Goal: Task Accomplishment & Management: Use online tool/utility

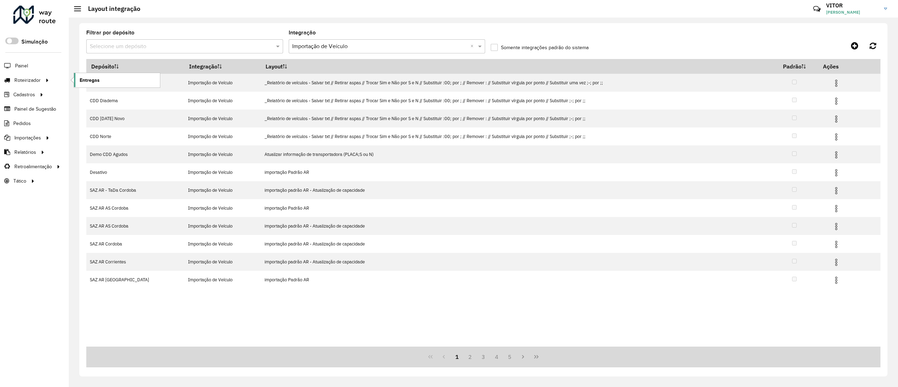
click at [76, 78] on link "Entregas" at bounding box center [117, 80] width 86 height 14
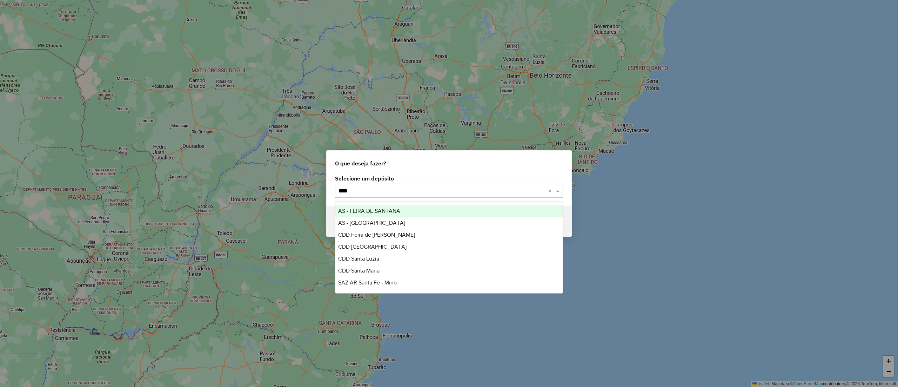
type input "*****"
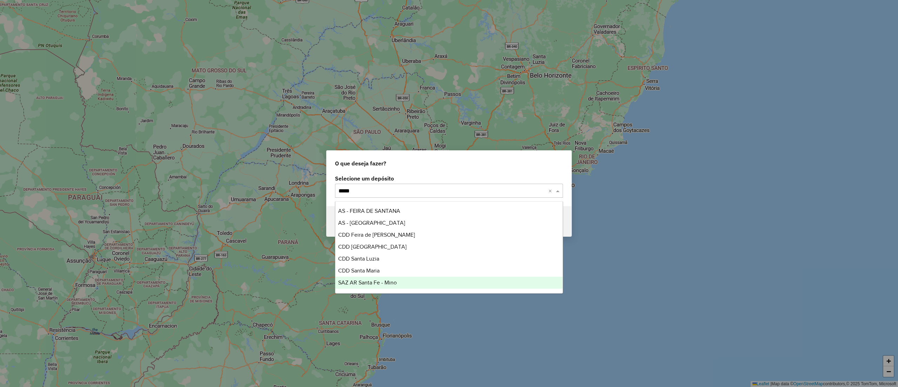
scroll to position [11, 0]
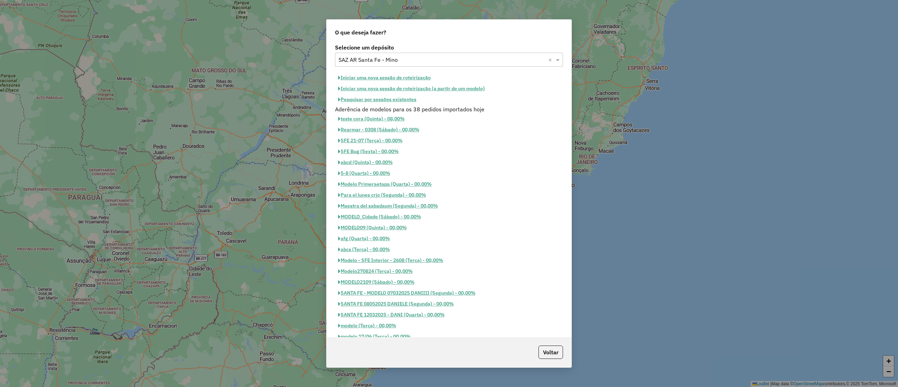
click at [385, 104] on button "Pesquisar por sessões existentes" at bounding box center [377, 99] width 85 height 11
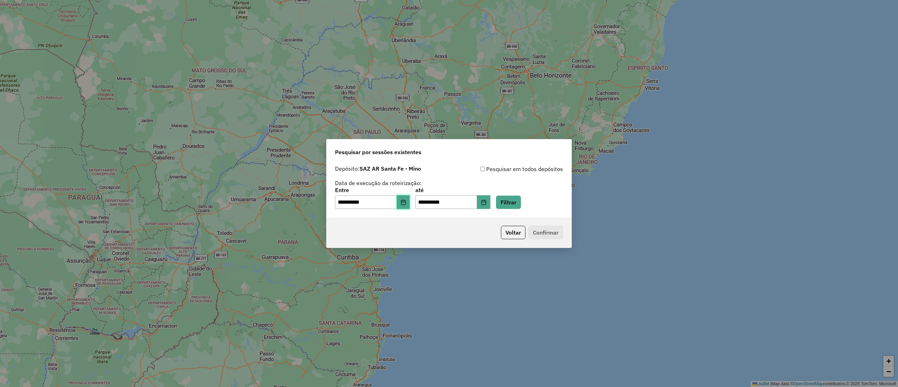
click at [406, 202] on icon "Choose Date" at bounding box center [404, 202] width 6 height 6
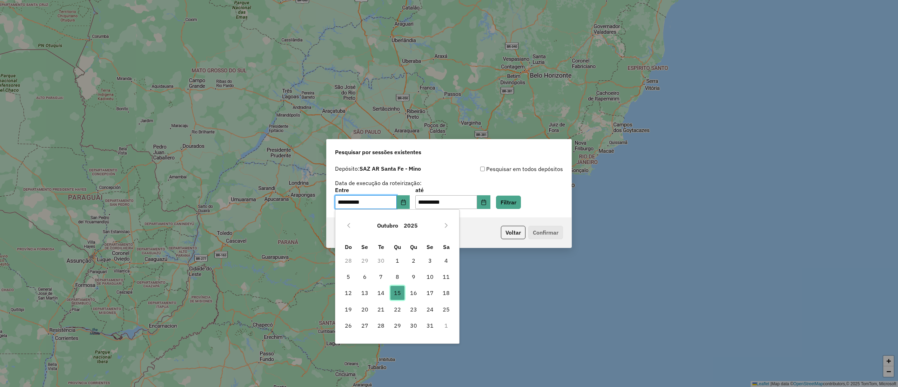
click at [403, 296] on span "15" at bounding box center [397, 293] width 14 height 14
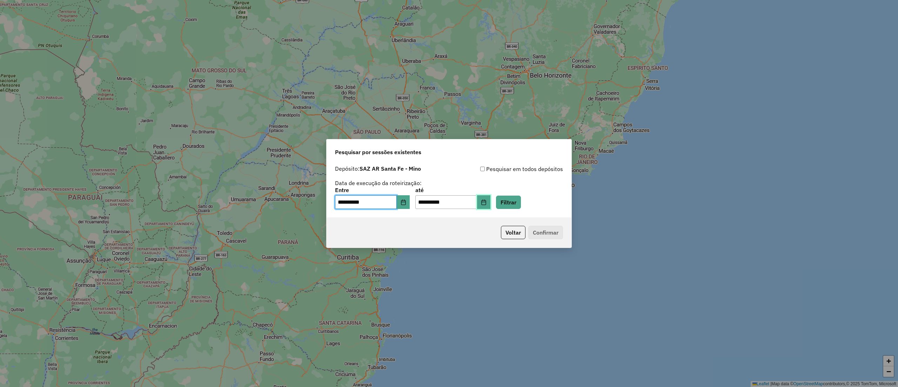
click at [490, 202] on button "Choose Date" at bounding box center [483, 202] width 13 height 14
click at [503, 202] on div "**********" at bounding box center [449, 198] width 228 height 22
click at [509, 202] on button "Filtrar" at bounding box center [508, 201] width 25 height 13
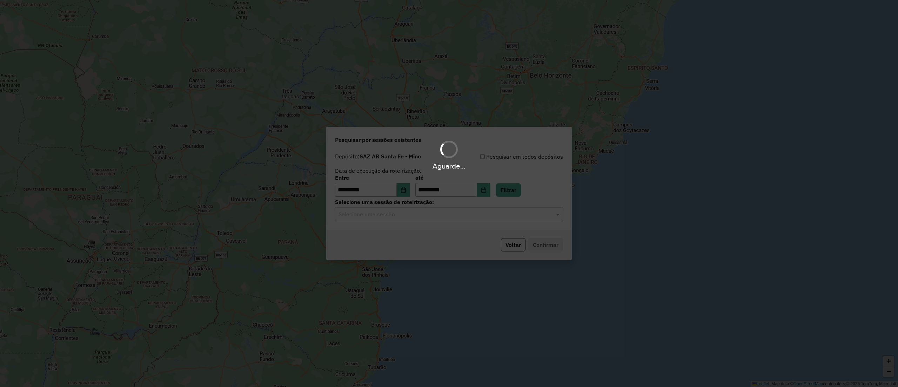
click at [418, 216] on div "Aguarde..." at bounding box center [449, 193] width 898 height 387
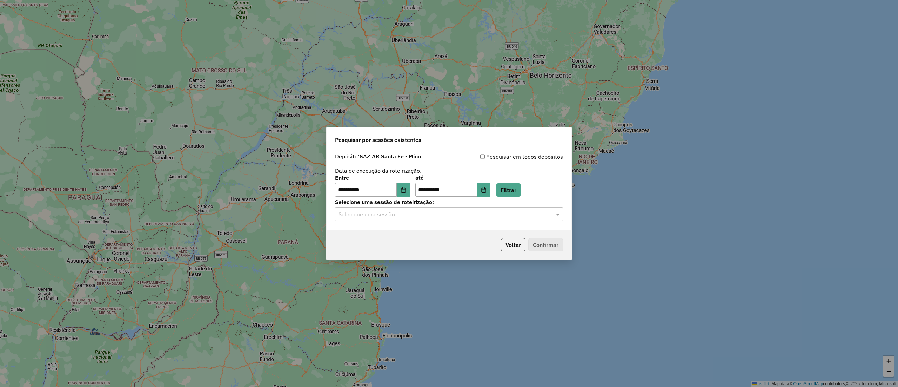
click at [418, 216] on input "text" at bounding box center [442, 214] width 207 height 8
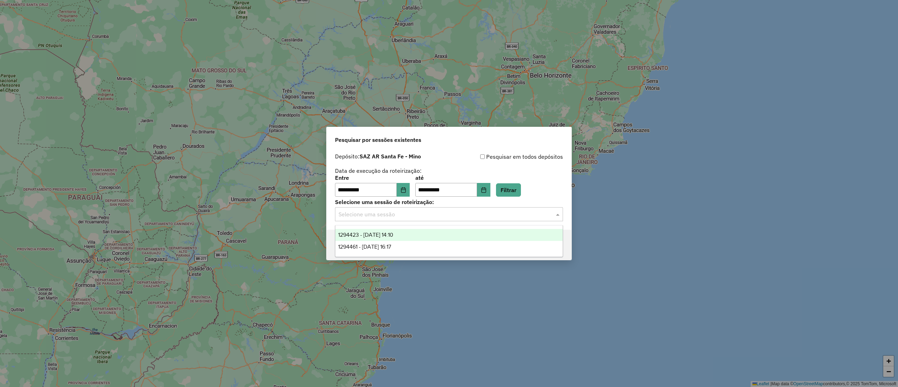
click at [421, 244] on div "1294461 - 15/10/2025 16:17" at bounding box center [448, 247] width 227 height 12
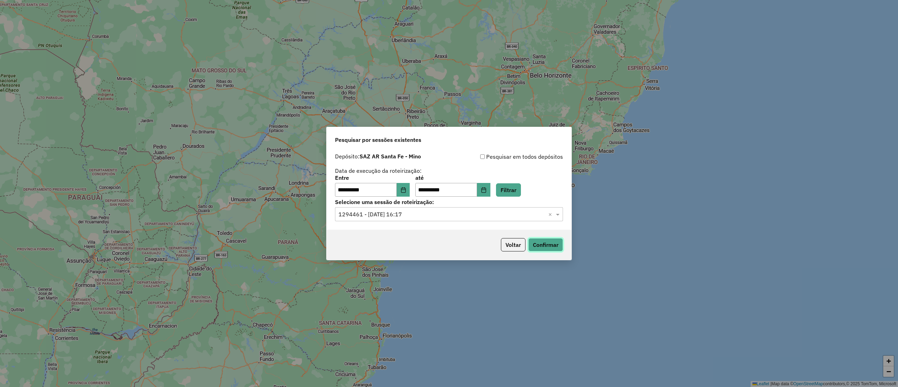
click at [537, 248] on button "Confirmar" at bounding box center [545, 244] width 35 height 13
click at [628, 384] on div "**********" at bounding box center [449, 193] width 898 height 387
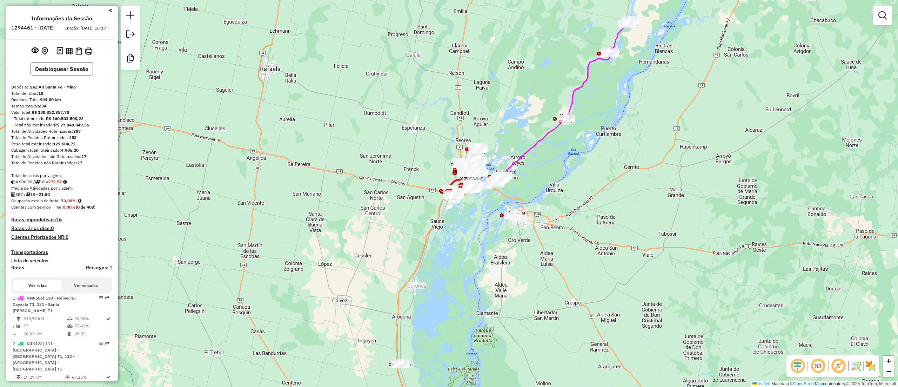
click at [75, 75] on button "Desbloquear Sessão" at bounding box center [62, 68] width 62 height 13
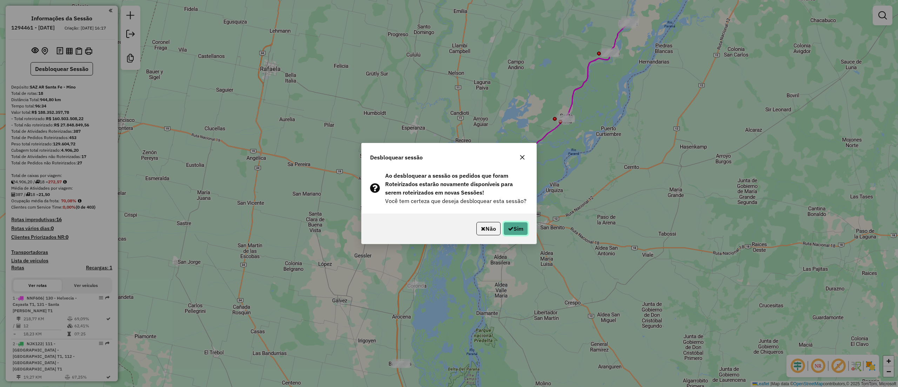
click at [515, 232] on button "Sim" at bounding box center [515, 228] width 25 height 13
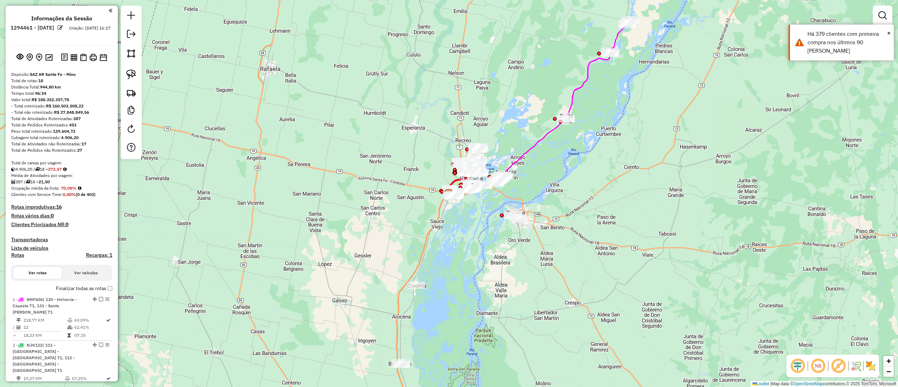
click at [129, 35] on em at bounding box center [131, 34] width 8 height 8
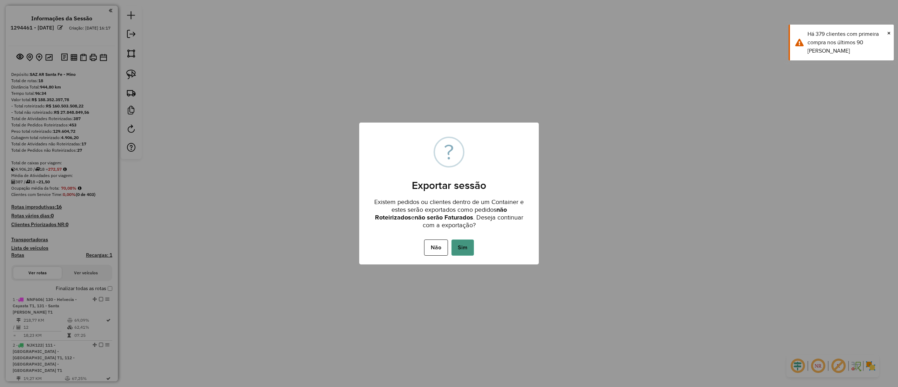
click at [468, 252] on button "Sim" at bounding box center [462, 247] width 22 height 16
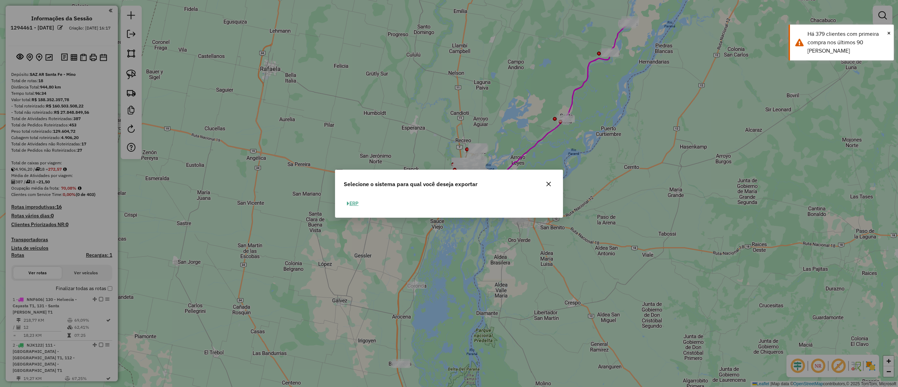
click at [352, 202] on button "ERP" at bounding box center [353, 203] width 18 height 11
select select "*********"
select select "**"
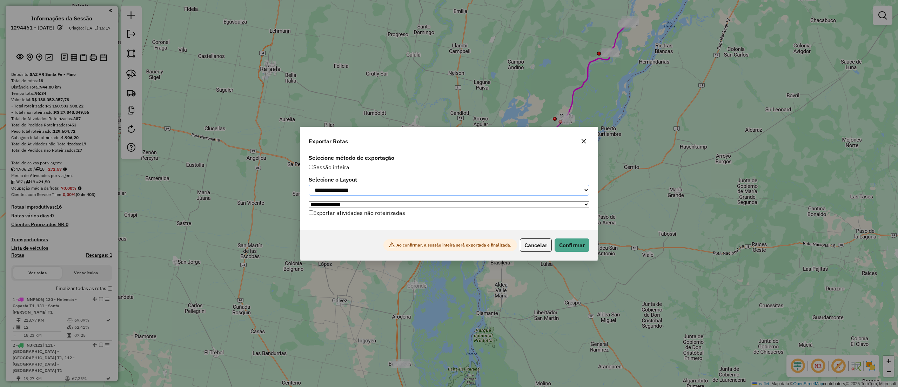
click at [366, 189] on select "**********" at bounding box center [449, 190] width 281 height 11
select select "*********"
click at [309, 185] on select "**********" at bounding box center [449, 190] width 281 height 11
click at [584, 144] on button "button" at bounding box center [583, 140] width 11 height 11
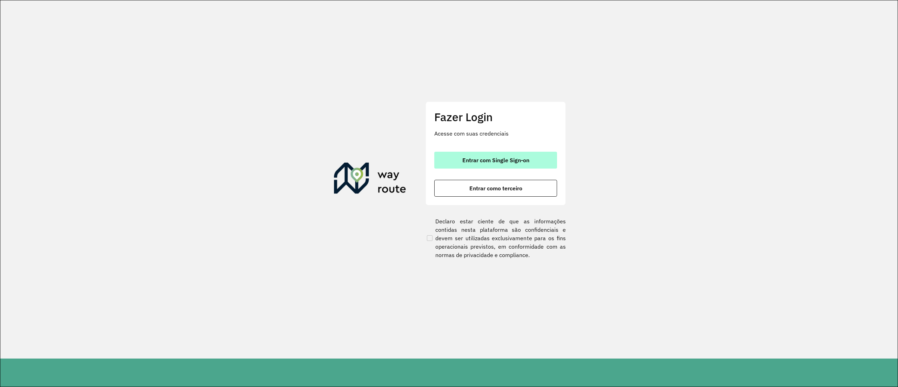
click at [515, 162] on span "Entrar com Single Sign-on" at bounding box center [495, 160] width 67 height 6
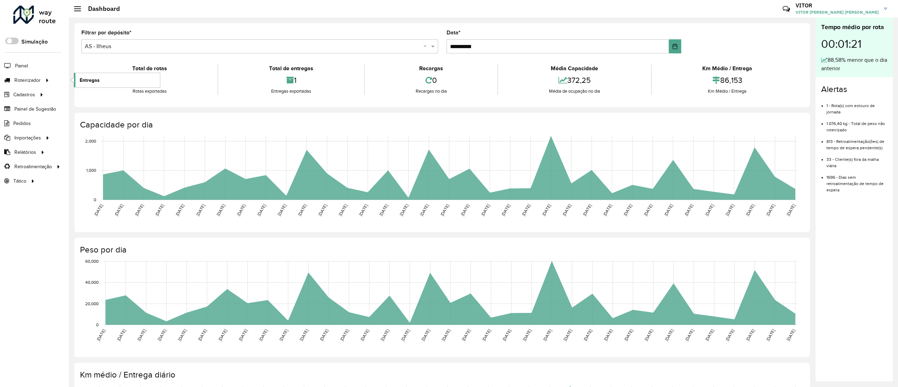
click at [77, 77] on link "Entregas" at bounding box center [117, 80] width 86 height 14
click at [46, 11] on div at bounding box center [34, 15] width 42 height 18
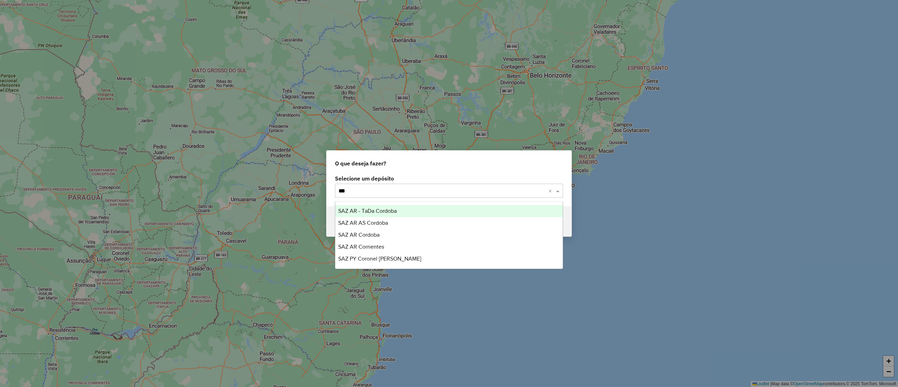
type input "****"
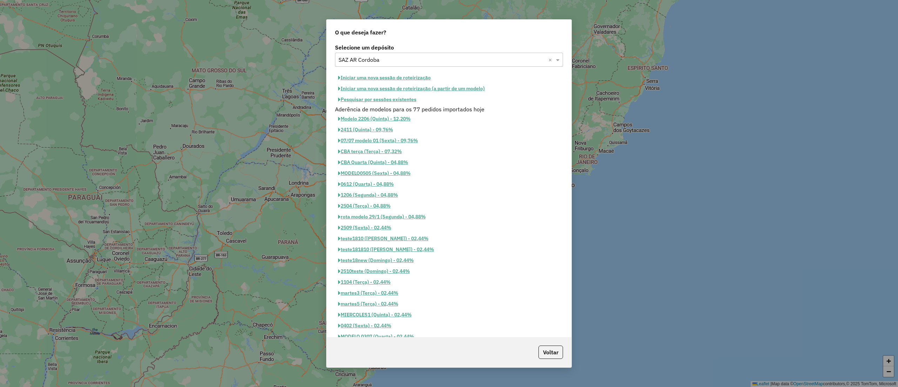
click at [340, 100] on button "Pesquisar por sessões existentes" at bounding box center [377, 99] width 85 height 11
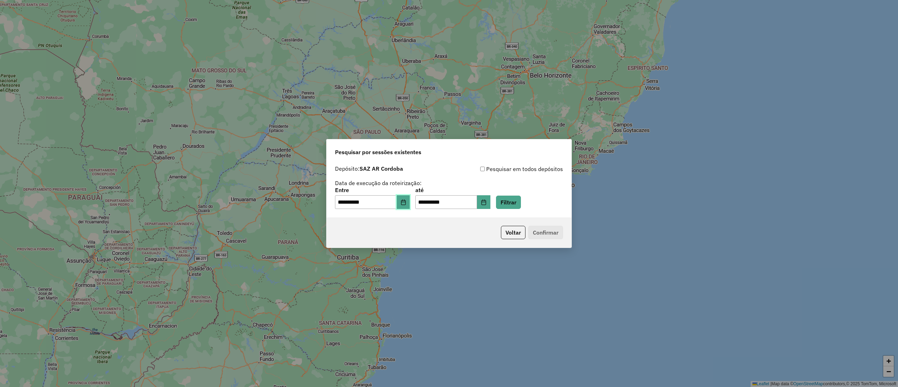
click at [410, 201] on button "Choose Date" at bounding box center [403, 202] width 13 height 14
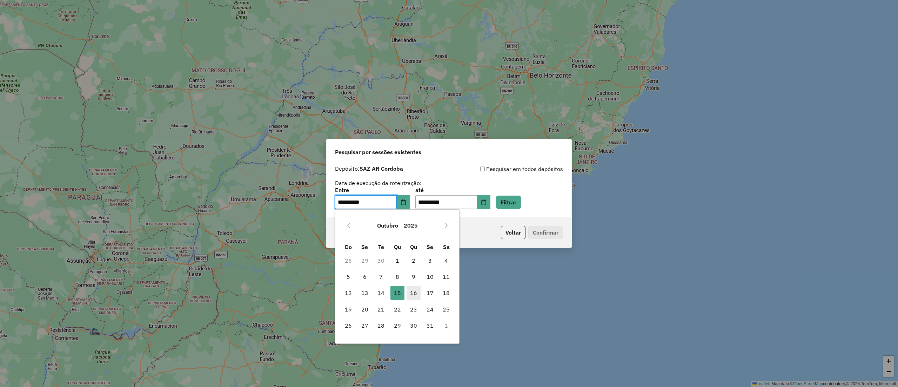
click at [412, 294] on span "16" at bounding box center [414, 293] width 14 height 14
type input "**********"
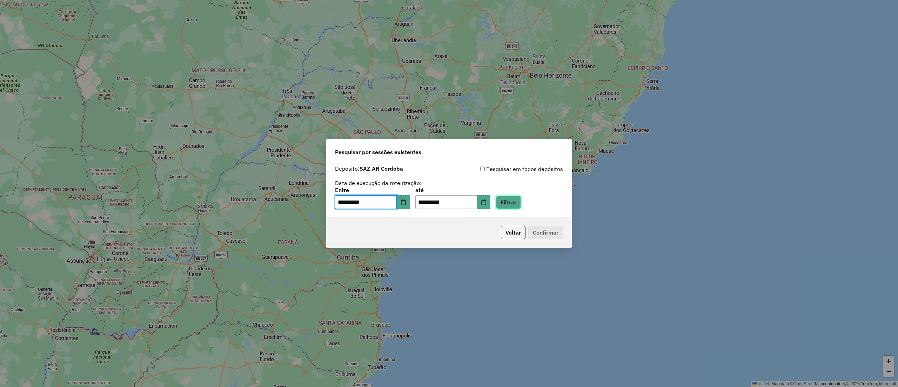
click at [521, 200] on button "Filtrar" at bounding box center [508, 201] width 25 height 13
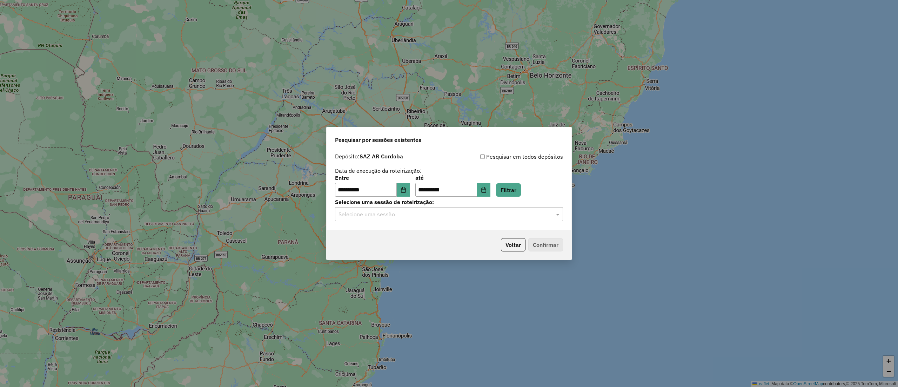
click at [428, 221] on div "Selecione uma sessão" at bounding box center [449, 214] width 228 height 14
click at [417, 236] on div "1295593 - 16/10/2025 18:39" at bounding box center [448, 235] width 227 height 12
click at [546, 244] on button "Confirmar" at bounding box center [545, 244] width 35 height 13
click at [507, 245] on button "Voltar" at bounding box center [513, 244] width 25 height 13
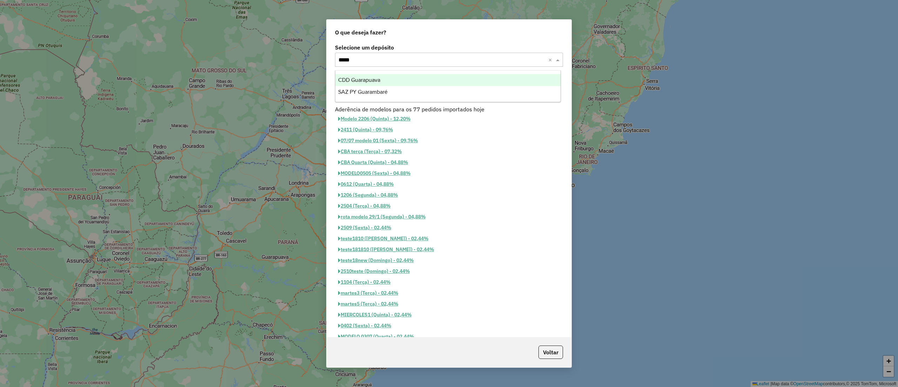
type input "******"
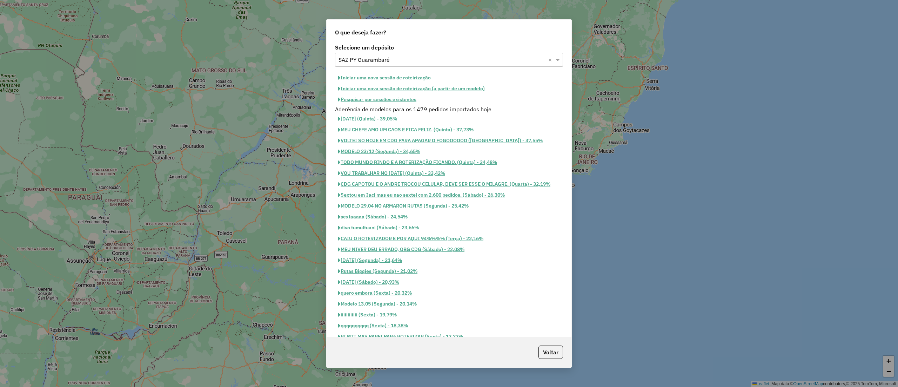
click at [395, 101] on button "Pesquisar por sessões existentes" at bounding box center [377, 99] width 85 height 11
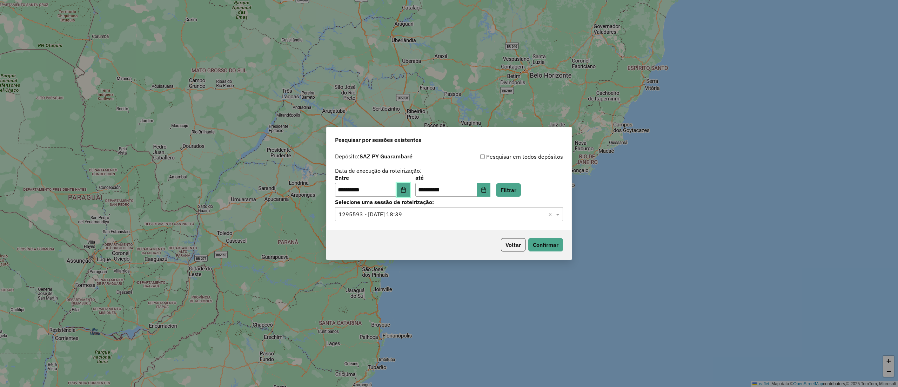
click at [406, 187] on icon "Choose Date" at bounding box center [404, 190] width 6 height 6
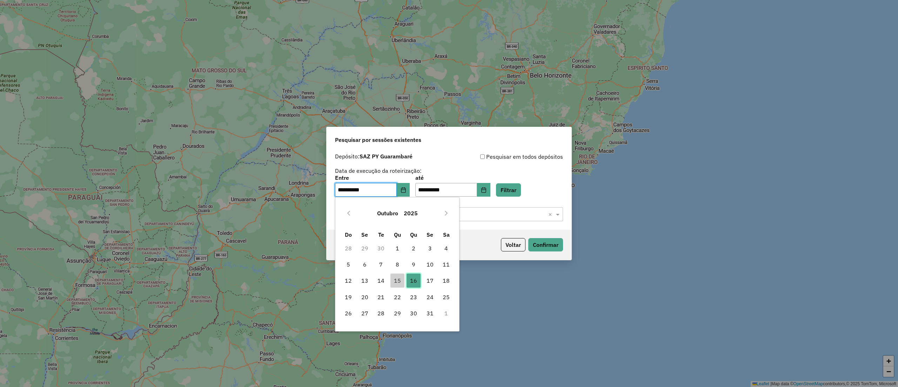
click at [417, 279] on span "16" at bounding box center [414, 280] width 14 height 14
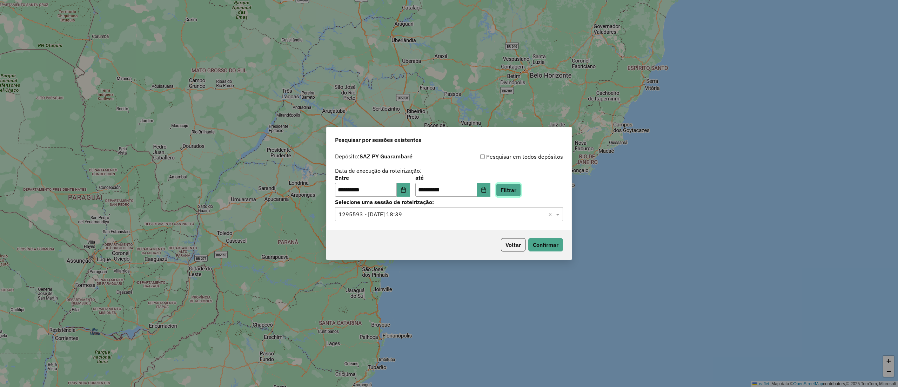
click at [512, 195] on button "Filtrar" at bounding box center [508, 189] width 25 height 13
click at [476, 221] on div "**********" at bounding box center [449, 189] width 245 height 80
click at [467, 218] on input "text" at bounding box center [442, 214] width 207 height 8
click at [431, 231] on div "1295788 - 16/10/2025 20:17" at bounding box center [448, 235] width 227 height 12
click at [530, 242] on button "Confirmar" at bounding box center [545, 244] width 35 height 13
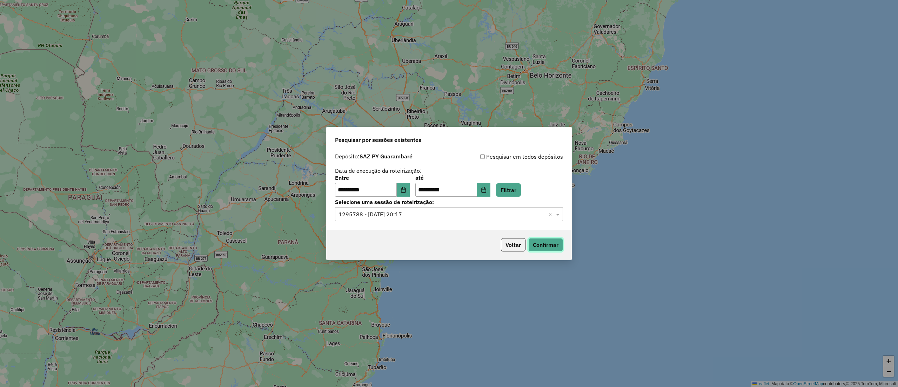
click at [542, 249] on button "Confirmar" at bounding box center [545, 244] width 35 height 13
click at [550, 247] on button "Confirmar" at bounding box center [545, 244] width 35 height 13
click at [558, 246] on button "Confirmar" at bounding box center [545, 244] width 35 height 13
click at [544, 247] on button "Confirmar" at bounding box center [545, 244] width 35 height 13
click at [549, 246] on button "Confirmar" at bounding box center [545, 244] width 35 height 13
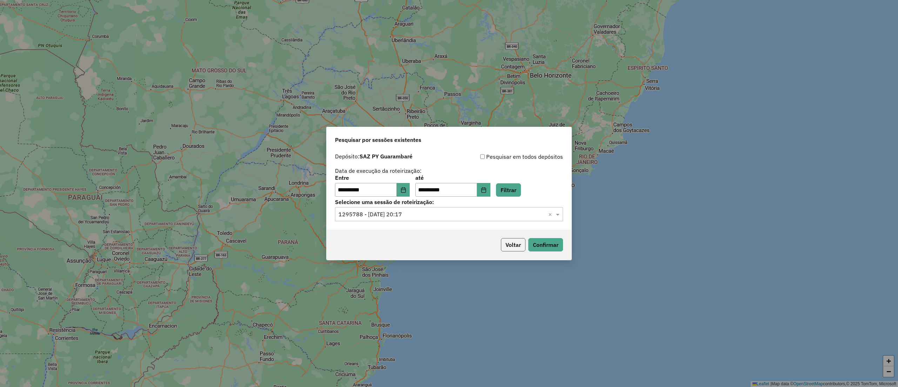
click at [504, 241] on button "Voltar" at bounding box center [513, 244] width 25 height 13
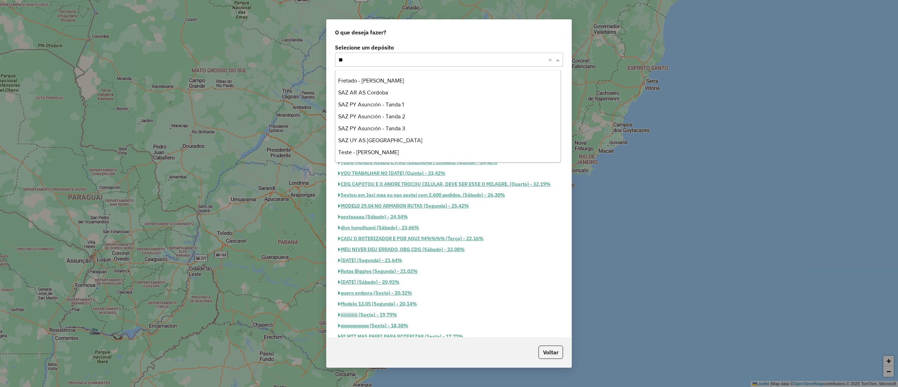
scroll to position [12, 0]
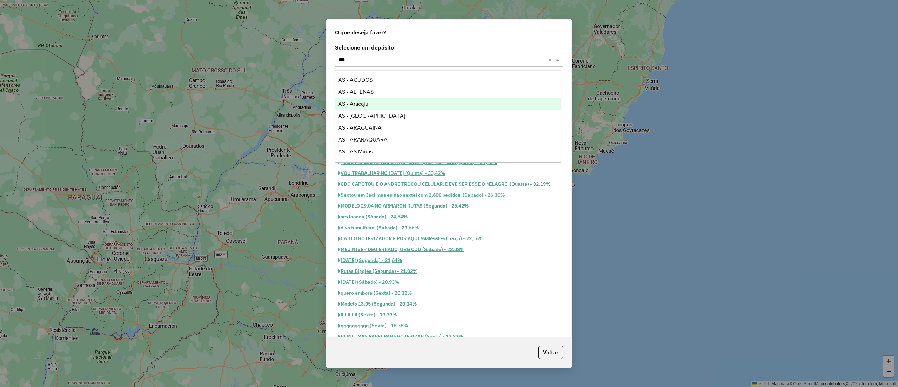
type input "****"
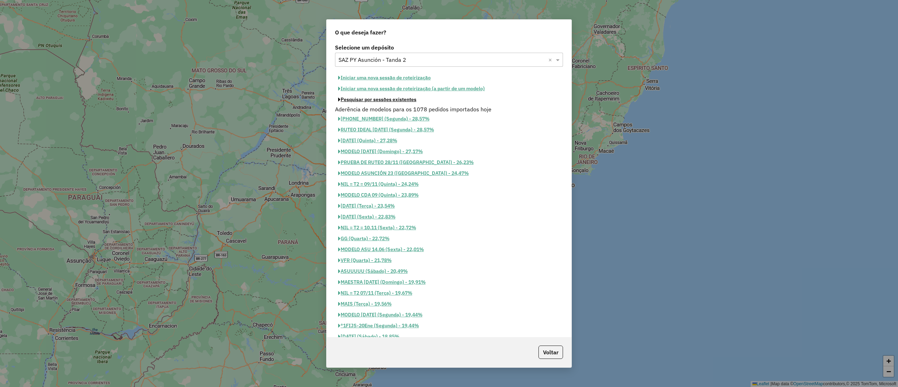
click at [408, 101] on button "Pesquisar por sessões existentes" at bounding box center [377, 99] width 85 height 11
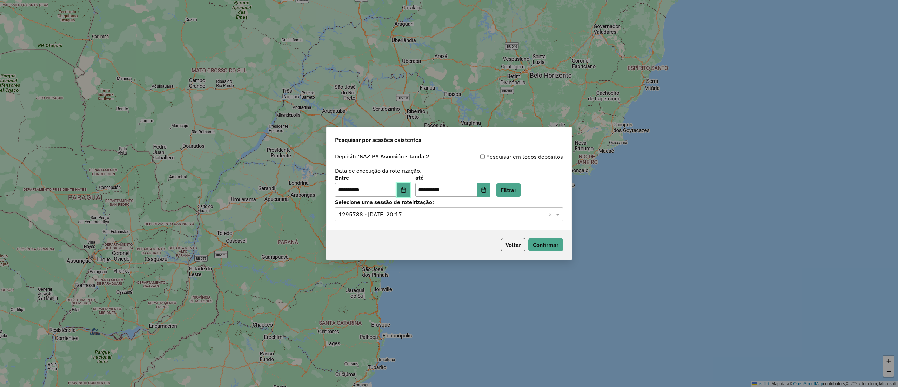
click at [409, 183] on button "Choose Date" at bounding box center [403, 190] width 13 height 14
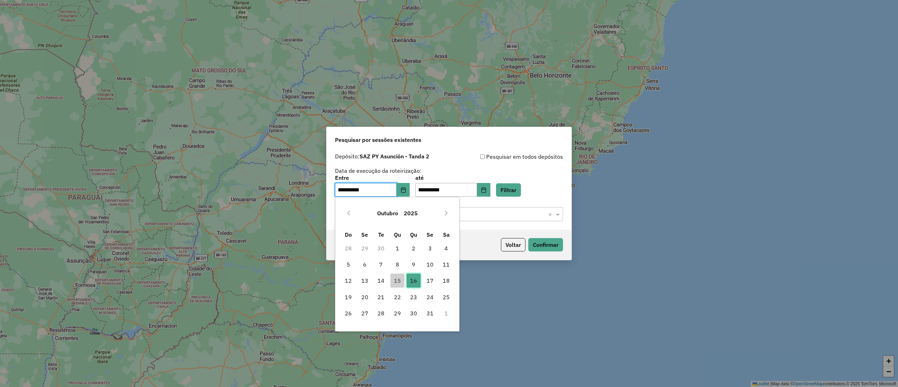
click at [417, 283] on span "16" at bounding box center [414, 280] width 14 height 14
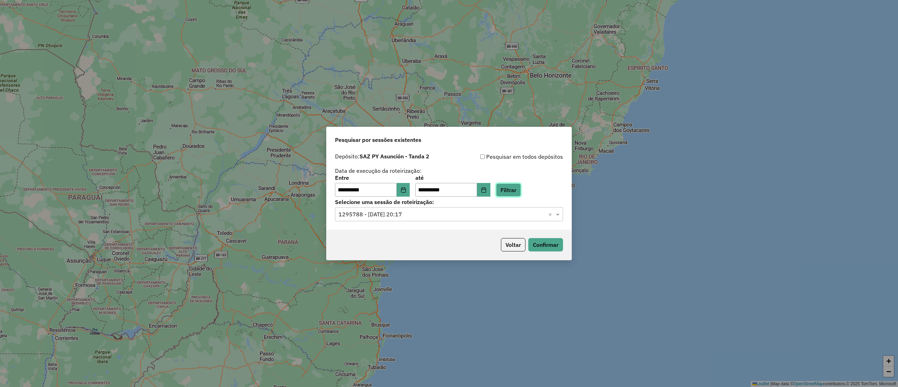
click at [515, 189] on button "Filtrar" at bounding box center [508, 189] width 25 height 13
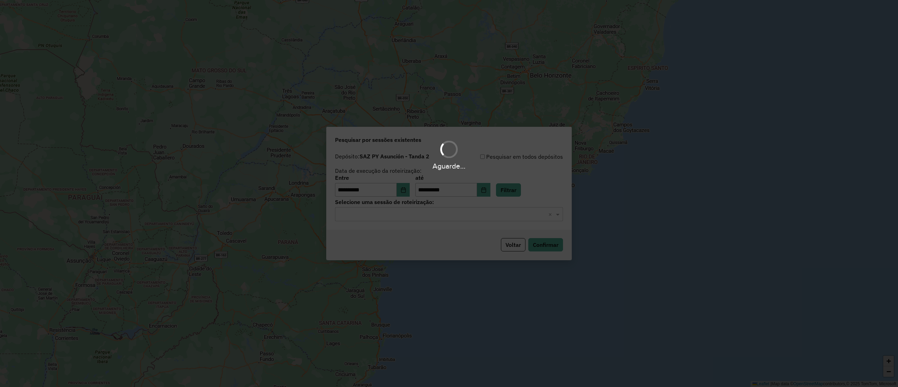
click at [449, 220] on hb-app "**********" at bounding box center [449, 193] width 898 height 387
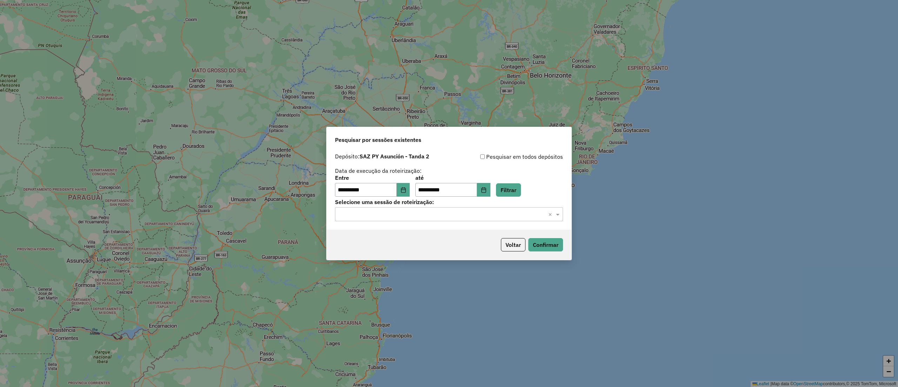
click at [444, 217] on input "text" at bounding box center [442, 214] width 207 height 8
click at [435, 237] on div "1295785 - 16/10/2025 20:17" at bounding box center [448, 235] width 227 height 12
click at [543, 245] on button "Confirmar" at bounding box center [545, 244] width 35 height 13
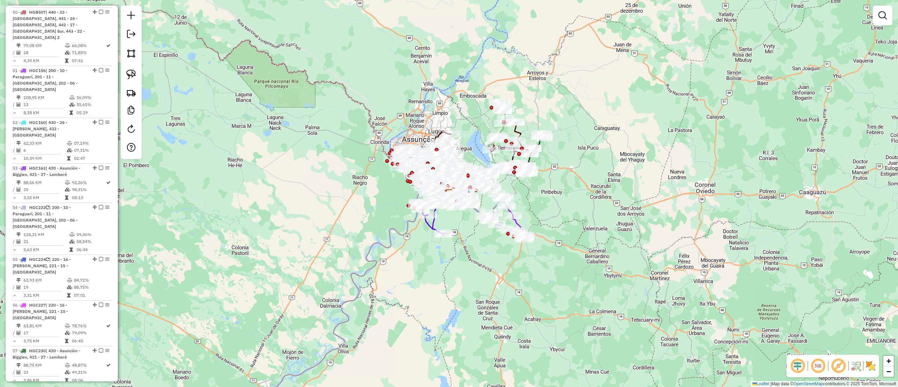
scroll to position [2696, 0]
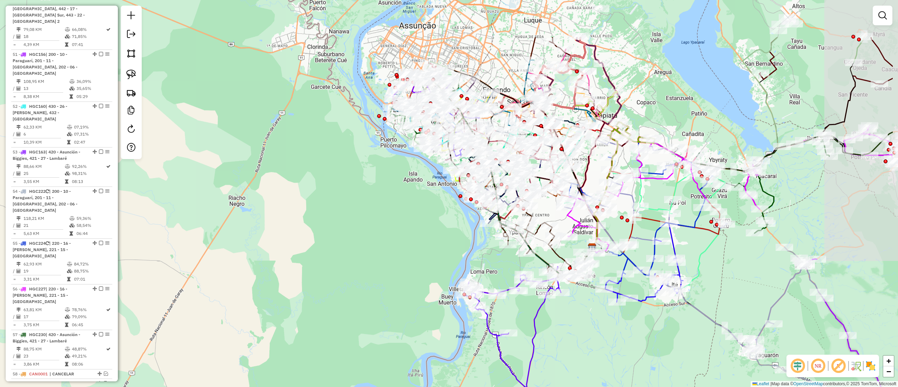
drag, startPoint x: 388, startPoint y: 203, endPoint x: 296, endPoint y: 279, distance: 118.8
click at [296, 279] on div "Janela de atendimento Grade de atendimento Capacidade Transportadoras Veículos …" at bounding box center [449, 193] width 898 height 387
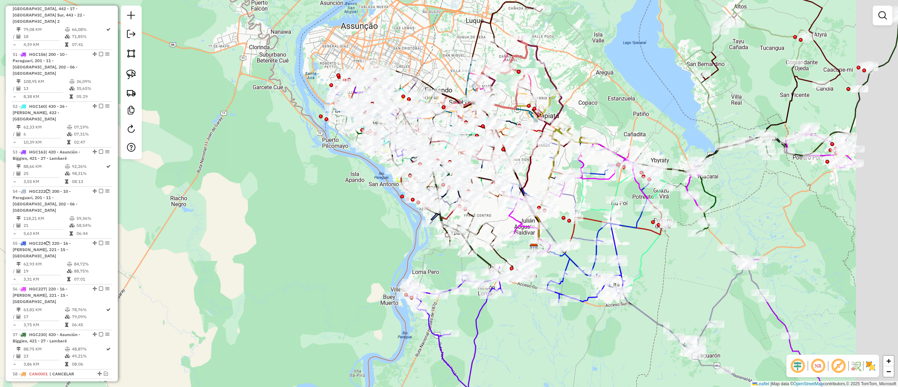
drag, startPoint x: 330, startPoint y: 249, endPoint x: 265, endPoint y: 249, distance: 65.2
click at [265, 249] on div "Janela de atendimento Grade de atendimento Capacidade Transportadoras Veículos …" at bounding box center [449, 193] width 898 height 387
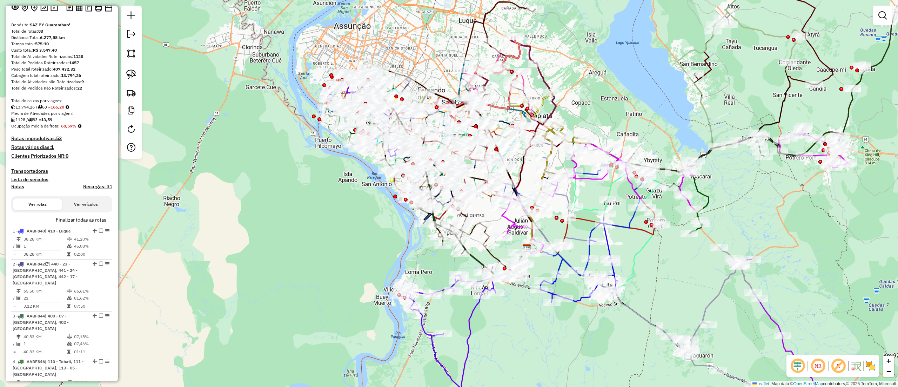
scroll to position [0, 0]
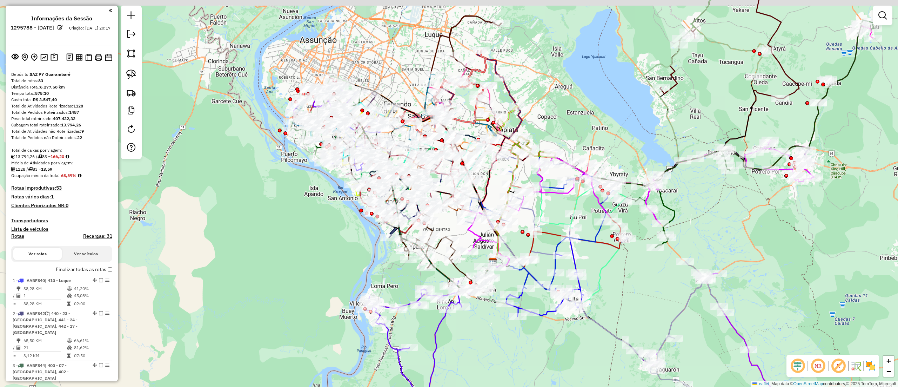
drag, startPoint x: 275, startPoint y: 196, endPoint x: 227, endPoint y: 219, distance: 53.0
click at [227, 219] on div "Janela de atendimento Grade de atendimento Capacidade Transportadoras Veículos …" at bounding box center [449, 193] width 898 height 387
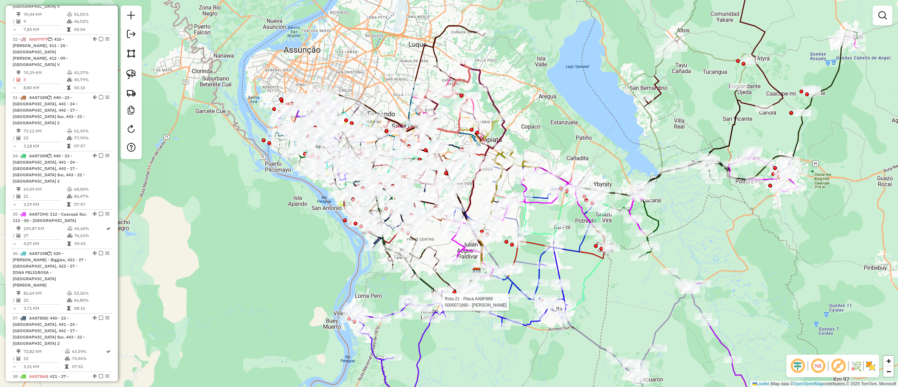
scroll to position [1964, 0]
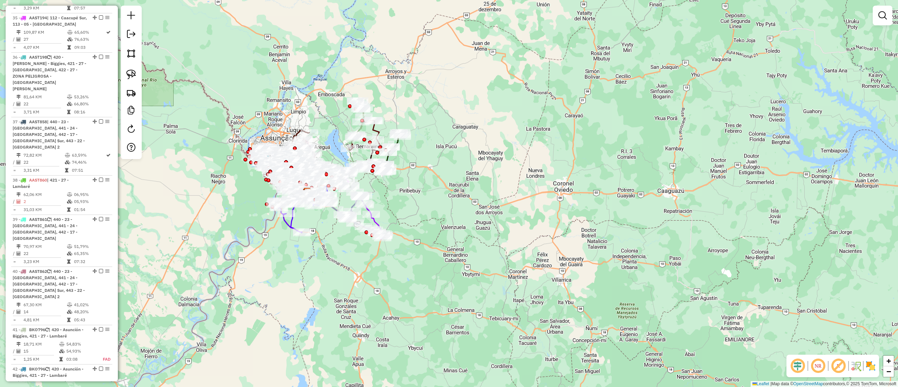
drag, startPoint x: 194, startPoint y: 182, endPoint x: 226, endPoint y: 187, distance: 32.4
click at [226, 187] on div "Janela de atendimento Grade de atendimento Capacidade Transportadoras Veículos …" at bounding box center [449, 193] width 898 height 387
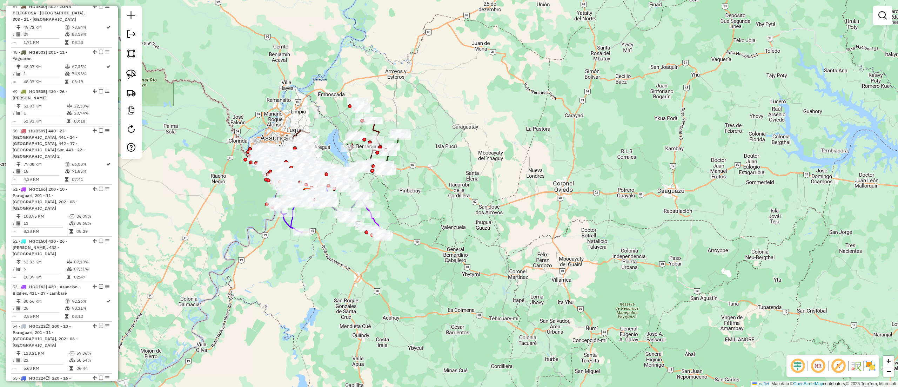
scroll to position [2596, 0]
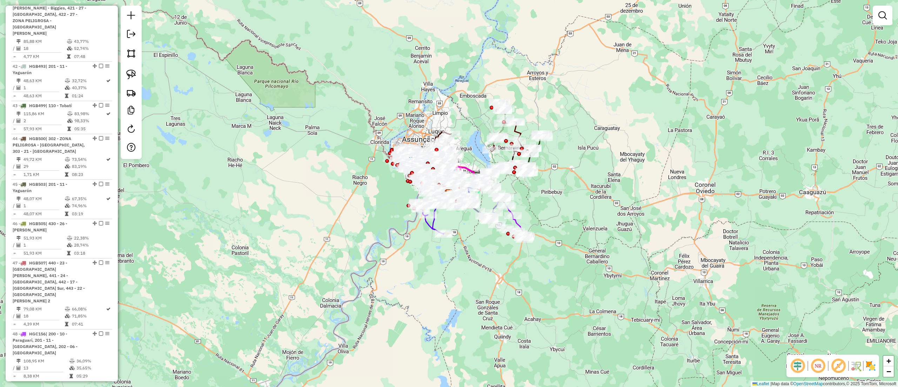
scroll to position [2456, 0]
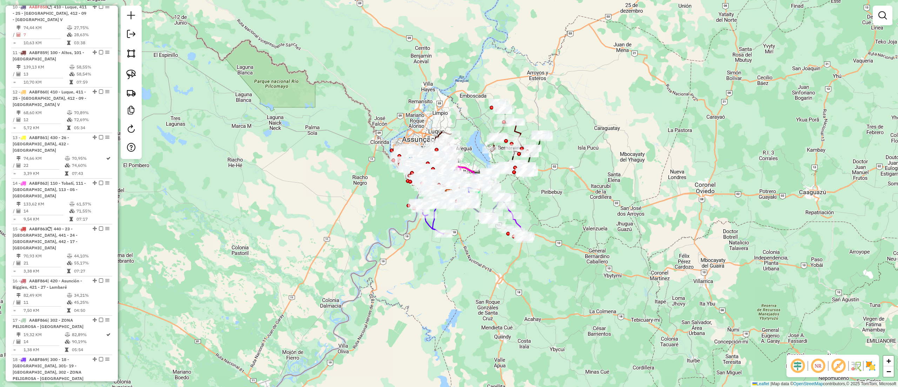
scroll to position [649, 0]
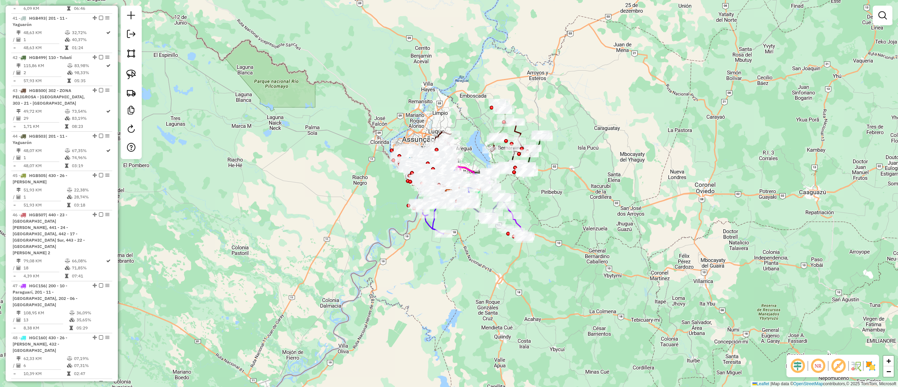
scroll to position [2385, 0]
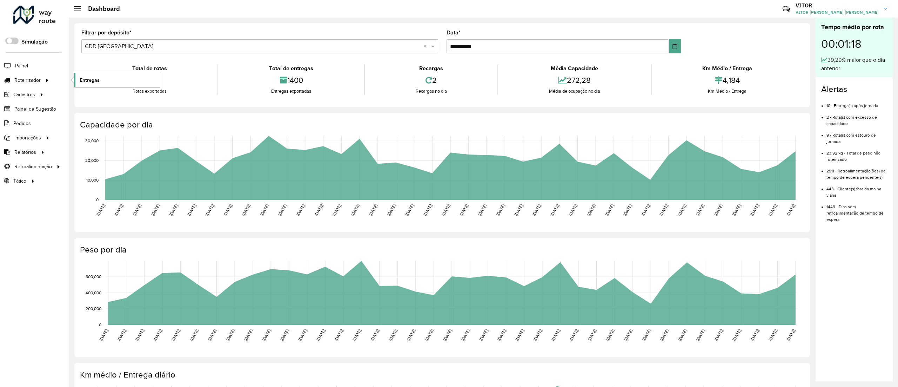
click at [86, 78] on span "Entregas" at bounding box center [90, 79] width 20 height 7
click at [94, 81] on span "Entregas" at bounding box center [90, 79] width 20 height 7
click at [100, 79] on link "Entregas" at bounding box center [117, 80] width 86 height 14
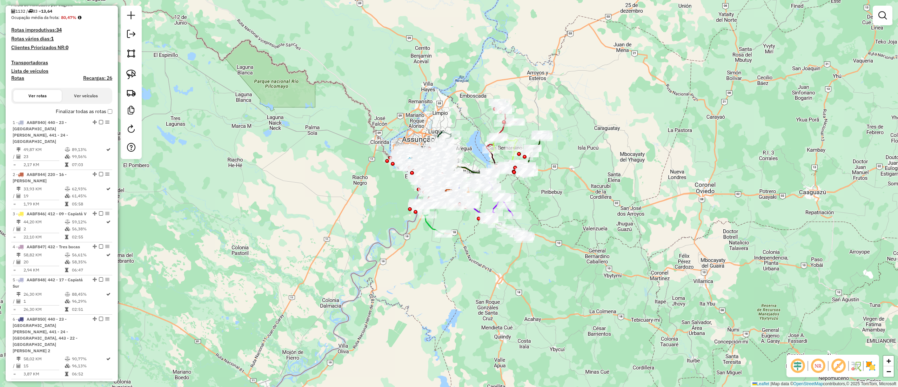
scroll to position [140, 0]
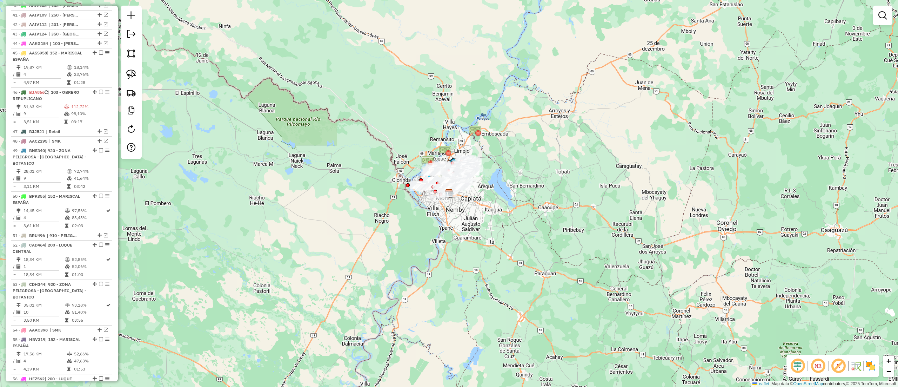
scroll to position [1301, 0]
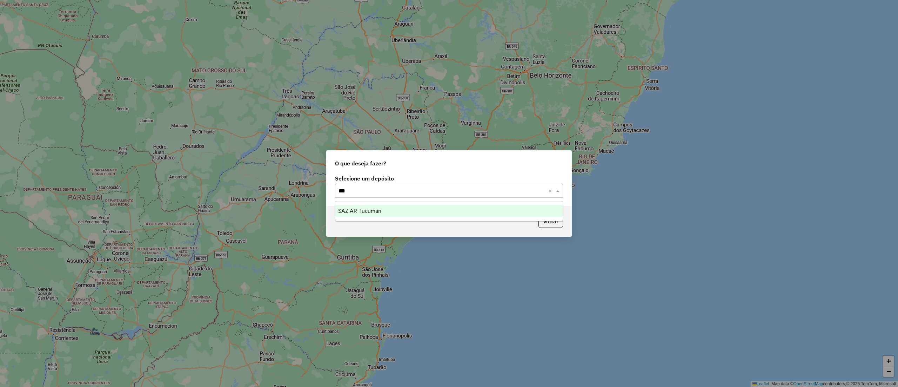
type input "****"
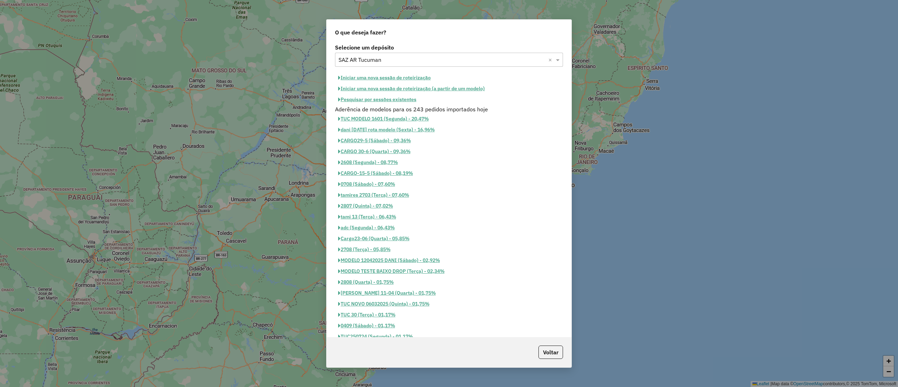
click at [383, 107] on div "Aderência de modelos para os 243 pedidos importados hoje" at bounding box center [449, 109] width 236 height 8
click at [382, 101] on button "Pesquisar por sessões existentes" at bounding box center [377, 99] width 85 height 11
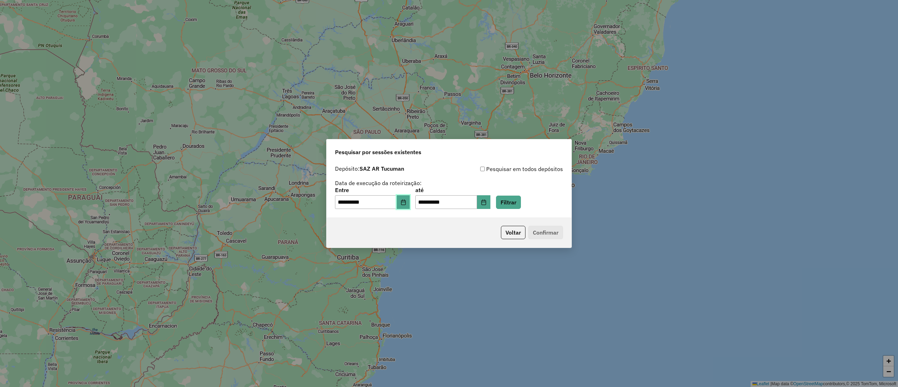
click at [406, 195] on button "Choose Date" at bounding box center [403, 202] width 13 height 14
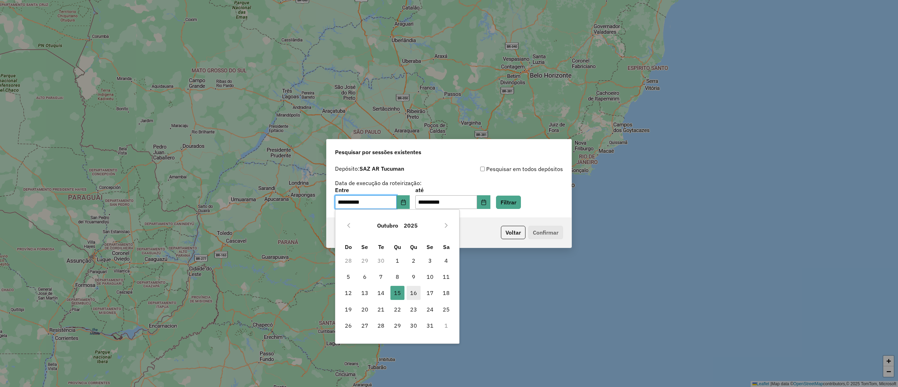
click at [415, 297] on span "16" at bounding box center [414, 293] width 14 height 14
type input "**********"
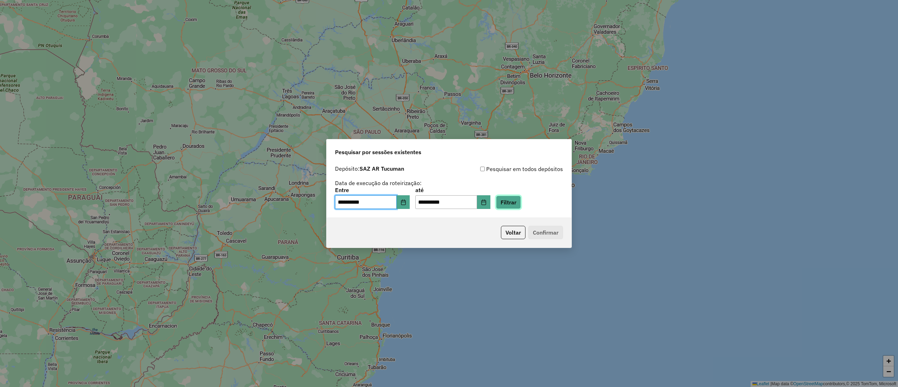
click at [521, 204] on button "Filtrar" at bounding box center [508, 201] width 25 height 13
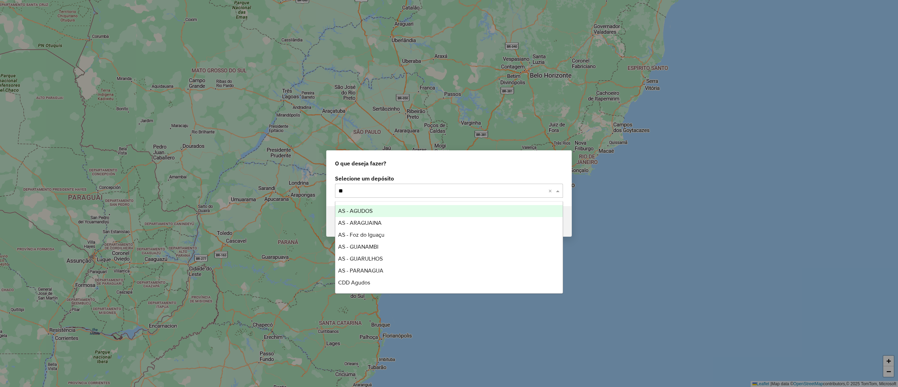
type input "*"
type input "***"
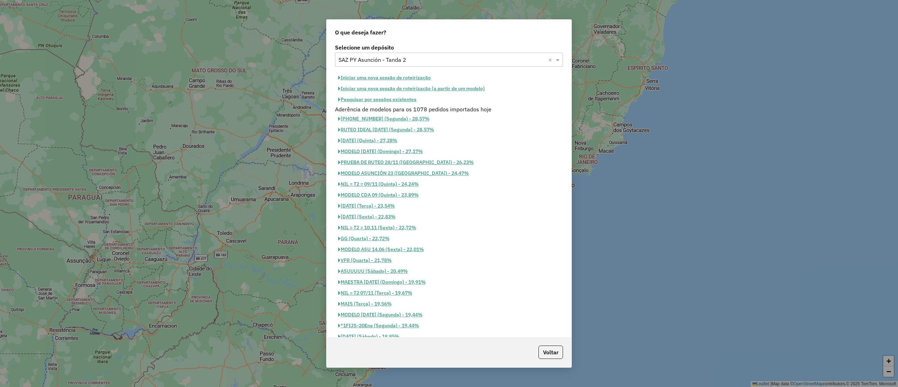
click at [375, 99] on button "Pesquisar por sessões existentes" at bounding box center [377, 99] width 85 height 11
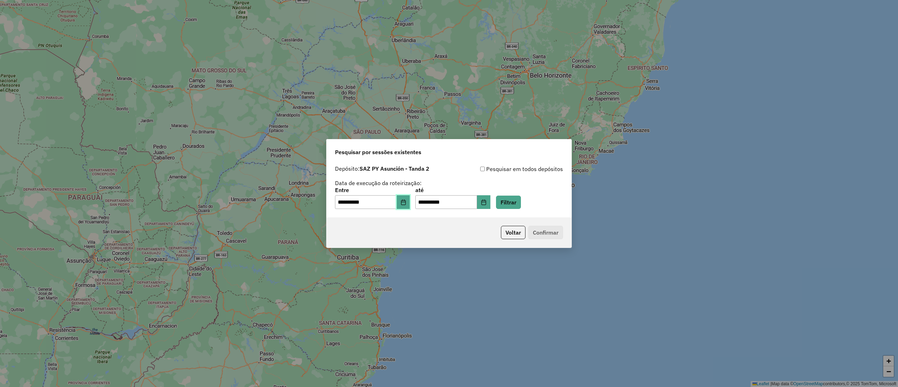
click at [406, 205] on icon "Choose Date" at bounding box center [403, 202] width 5 height 6
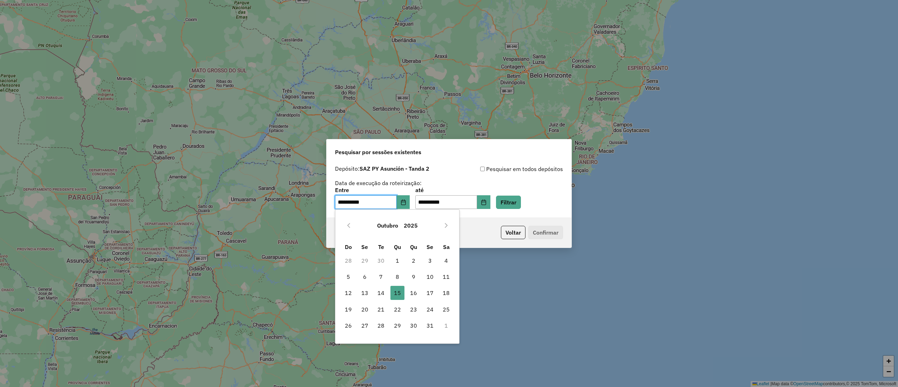
drag, startPoint x: 415, startPoint y: 290, endPoint x: 515, endPoint y: 254, distance: 106.4
click at [416, 290] on span "16" at bounding box center [414, 293] width 14 height 14
type input "**********"
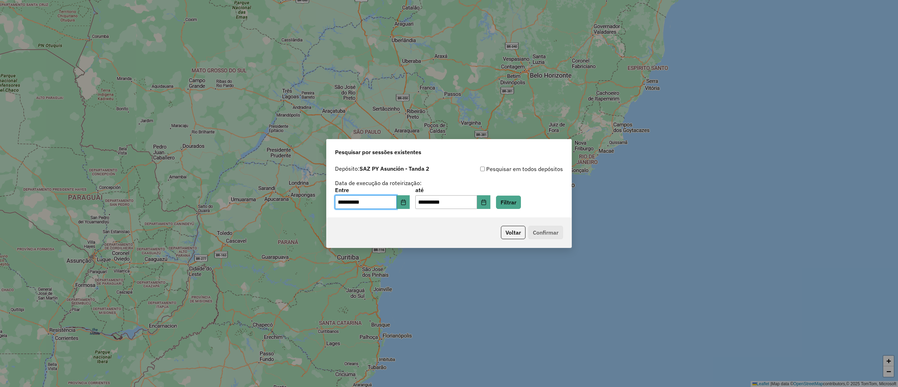
click at [533, 201] on div "**********" at bounding box center [449, 198] width 228 height 22
click at [521, 206] on button "Filtrar" at bounding box center [508, 201] width 25 height 13
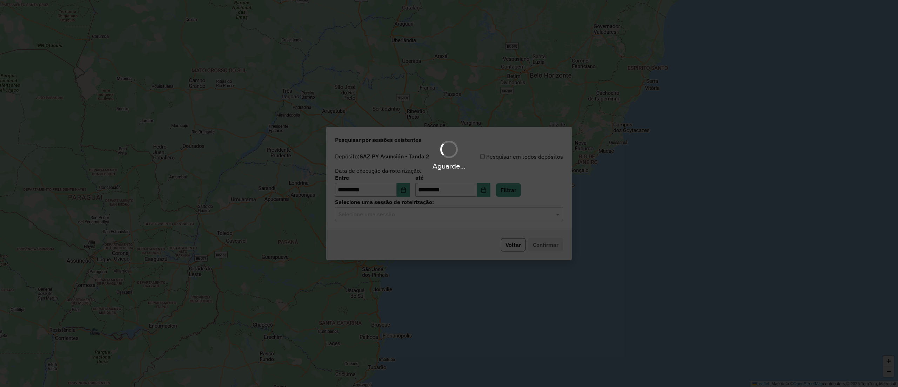
click at [423, 216] on input "text" at bounding box center [442, 214] width 207 height 8
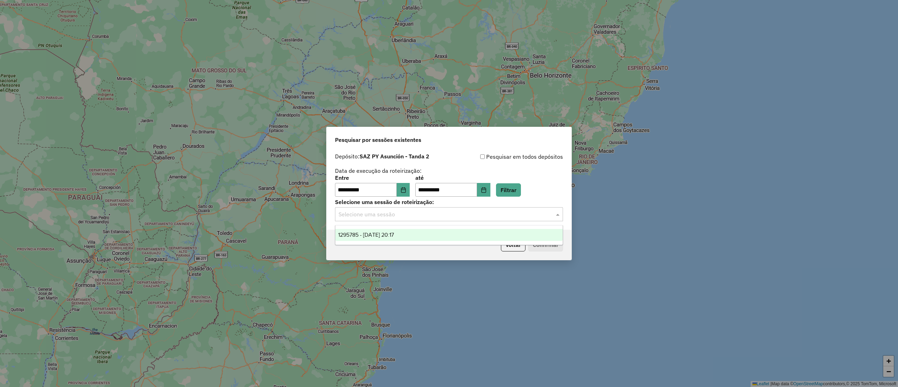
click at [423, 238] on div "1295785 - [DATE] 20:17" at bounding box center [448, 235] width 227 height 12
click at [553, 246] on button "Confirmar" at bounding box center [545, 244] width 35 height 13
click at [507, 243] on button "Voltar" at bounding box center [513, 244] width 25 height 13
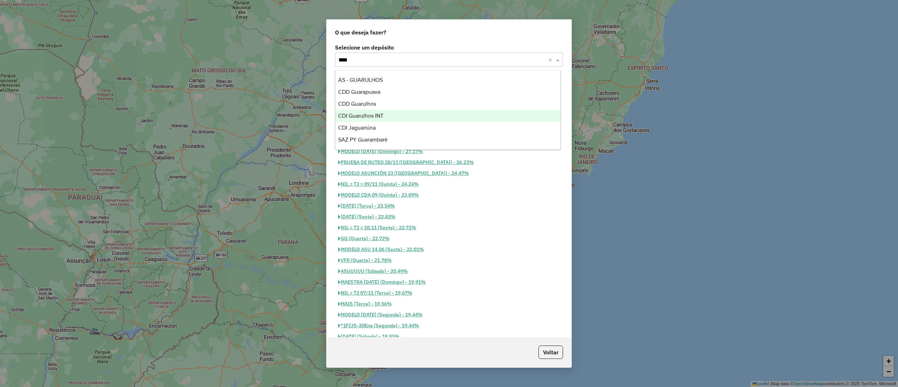
type input "*****"
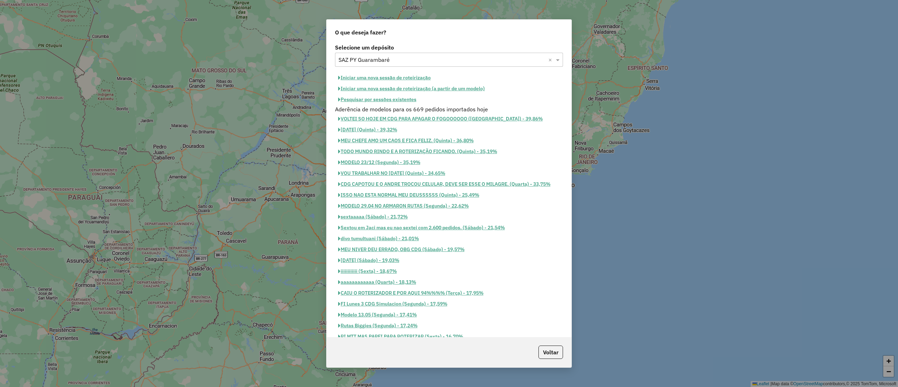
click at [394, 102] on button "Pesquisar por sessões existentes" at bounding box center [377, 99] width 85 height 11
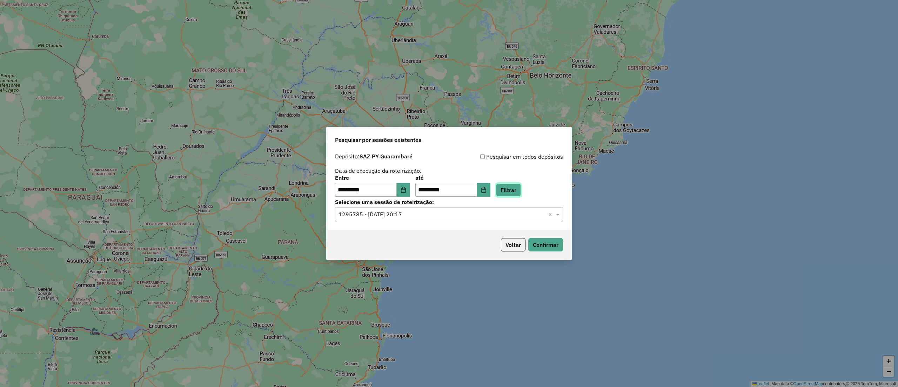
click at [521, 187] on button "Filtrar" at bounding box center [508, 189] width 25 height 13
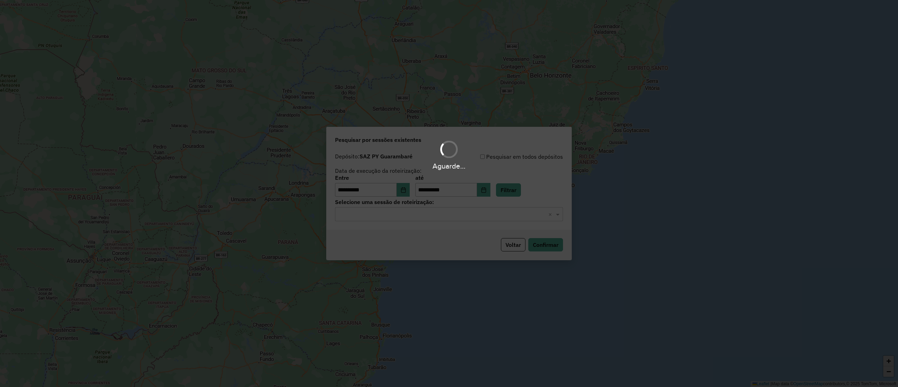
click at [444, 216] on div "Aguarde..." at bounding box center [449, 193] width 898 height 387
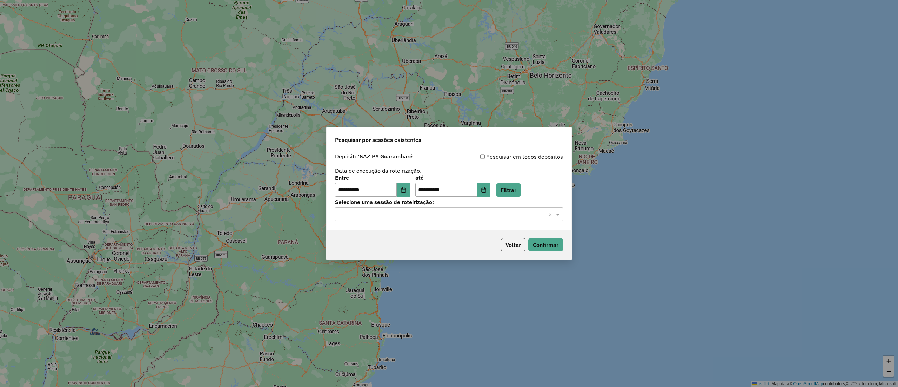
click at [444, 216] on input "text" at bounding box center [442, 214] width 207 height 8
click at [443, 230] on div "1295788 - [DATE] 20:17" at bounding box center [448, 235] width 227 height 12
click at [547, 236] on div "Voltar Confirmar" at bounding box center [449, 244] width 245 height 30
click at [550, 241] on button "Confirmar" at bounding box center [545, 244] width 35 height 13
click at [474, 211] on input "text" at bounding box center [442, 214] width 207 height 8
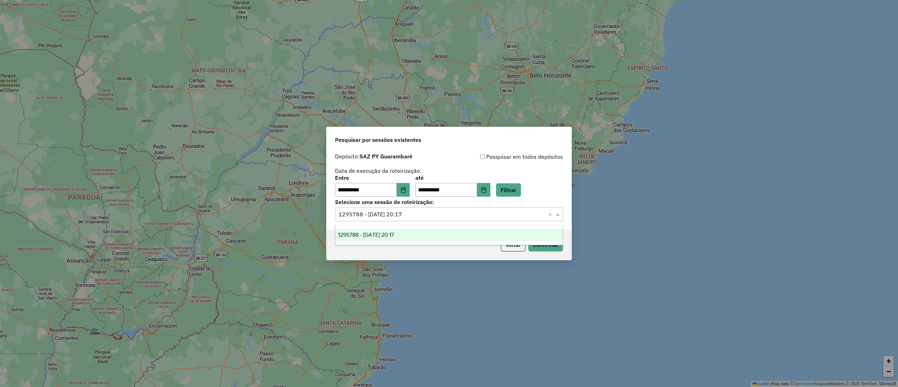
click at [474, 211] on input "text" at bounding box center [442, 214] width 207 height 8
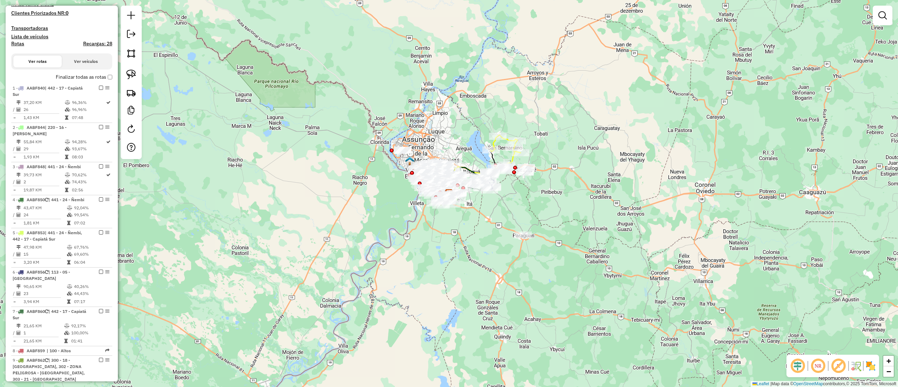
scroll to position [168, 0]
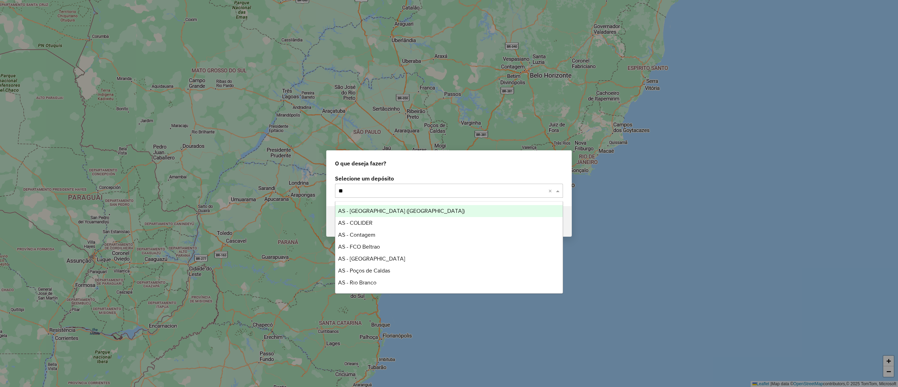
type input "***"
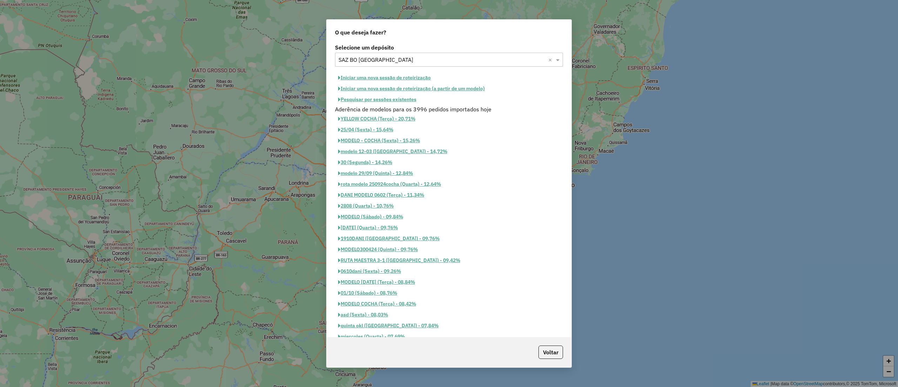
click at [378, 101] on button "Pesquisar por sessões existentes" at bounding box center [377, 99] width 85 height 11
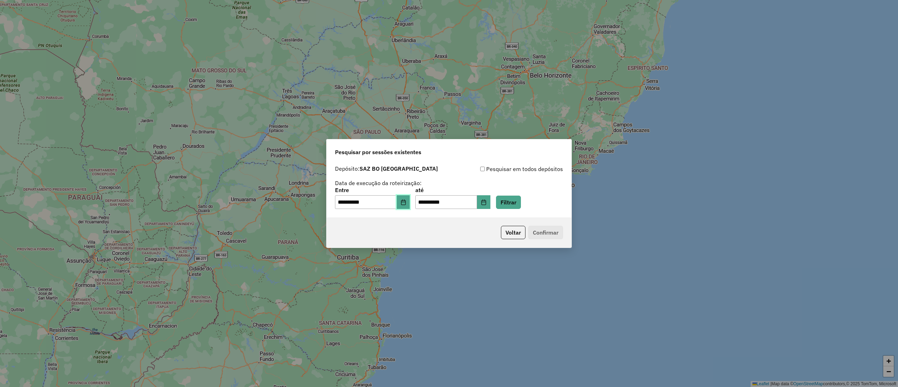
click at [410, 206] on button "Choose Date" at bounding box center [403, 202] width 13 height 14
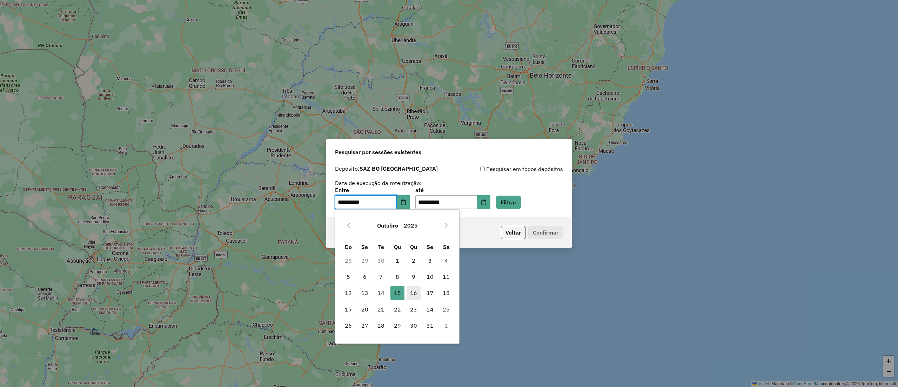
click at [416, 288] on span "16" at bounding box center [414, 293] width 14 height 14
type input "**********"
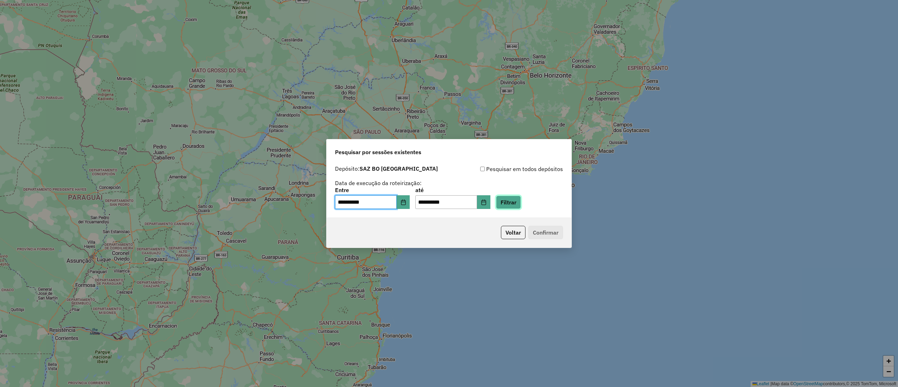
click at [514, 200] on button "Filtrar" at bounding box center [508, 201] width 25 height 13
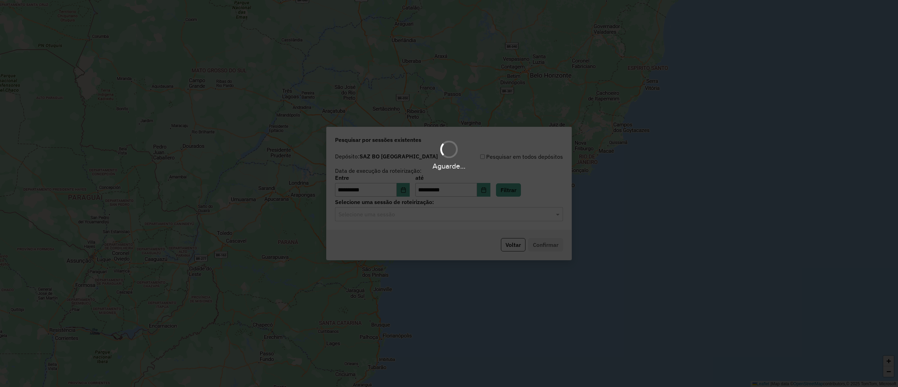
click at [444, 217] on input "text" at bounding box center [442, 214] width 207 height 8
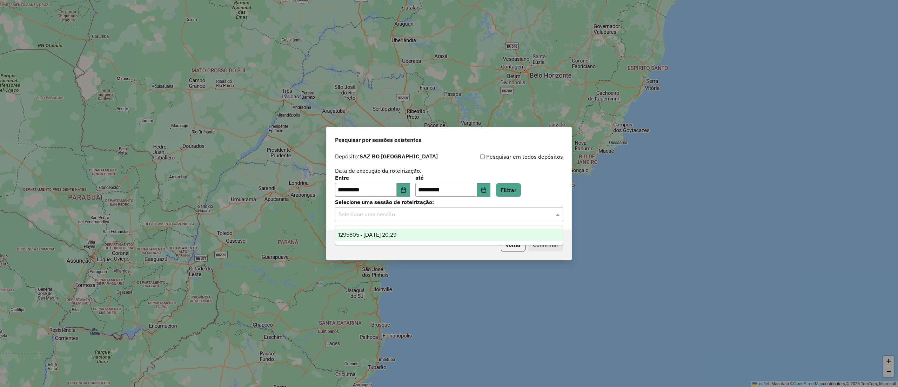
click at [438, 232] on div "1295805 - 16/10/2025 20:29" at bounding box center [448, 235] width 227 height 12
click at [533, 249] on button "Confirmar" at bounding box center [545, 244] width 35 height 13
click at [501, 248] on button "Voltar" at bounding box center [513, 244] width 25 height 13
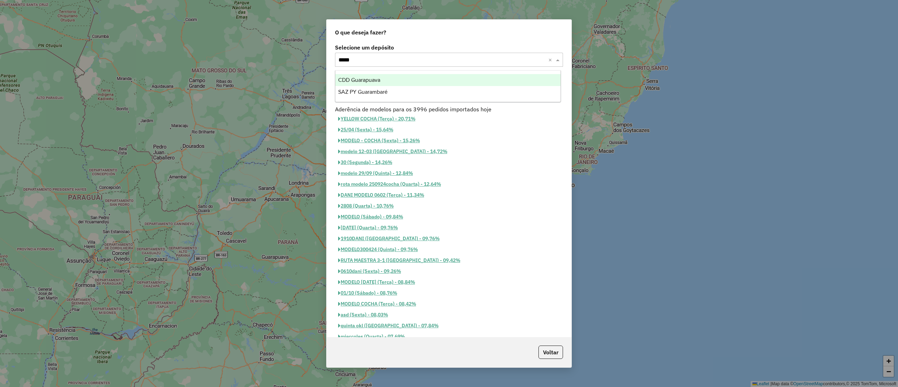
type input "******"
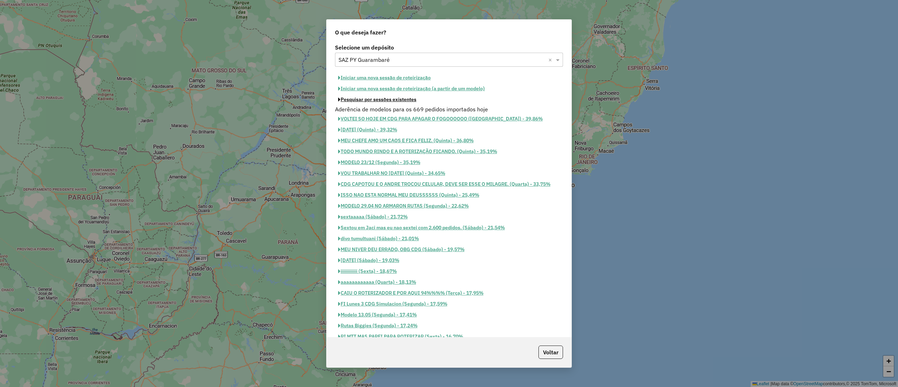
click at [396, 101] on button "Pesquisar por sessões existentes" at bounding box center [377, 99] width 85 height 11
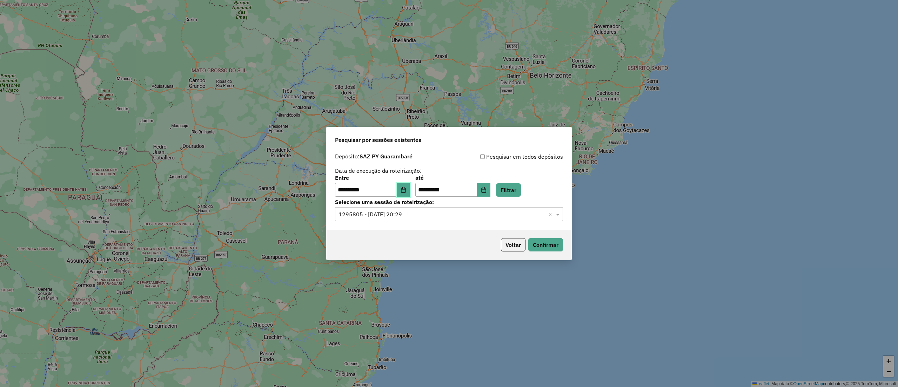
click at [410, 188] on button "Choose Date" at bounding box center [403, 190] width 13 height 14
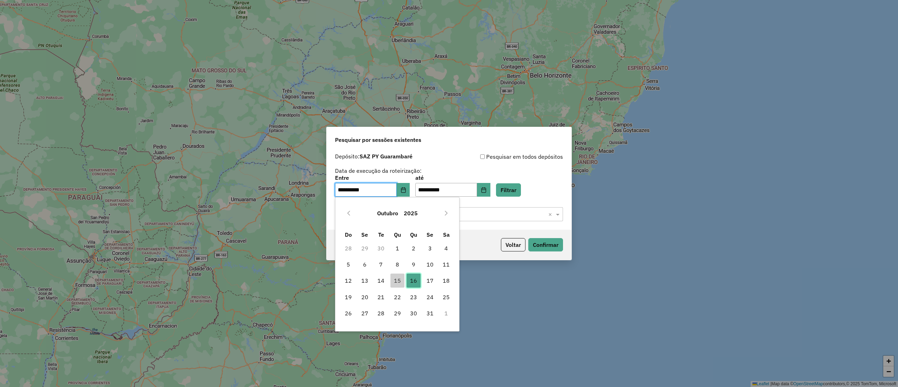
click at [416, 283] on span "16" at bounding box center [414, 280] width 14 height 14
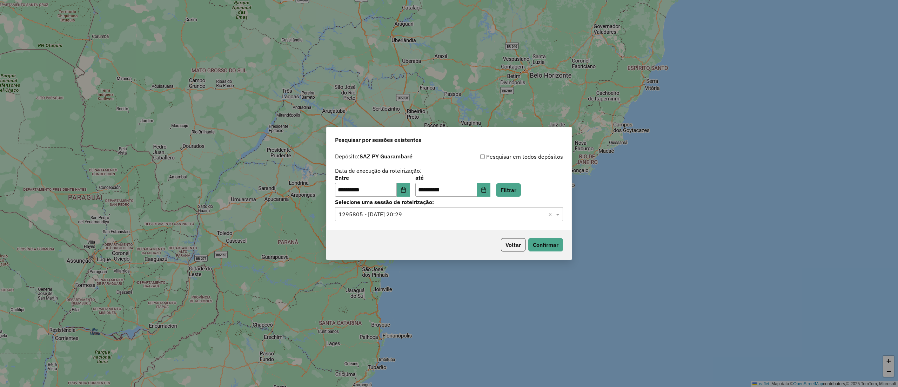
click at [525, 199] on label "Selecione uma sessão de roteirização:" at bounding box center [449, 201] width 228 height 8
click at [521, 195] on button "Filtrar" at bounding box center [508, 189] width 25 height 13
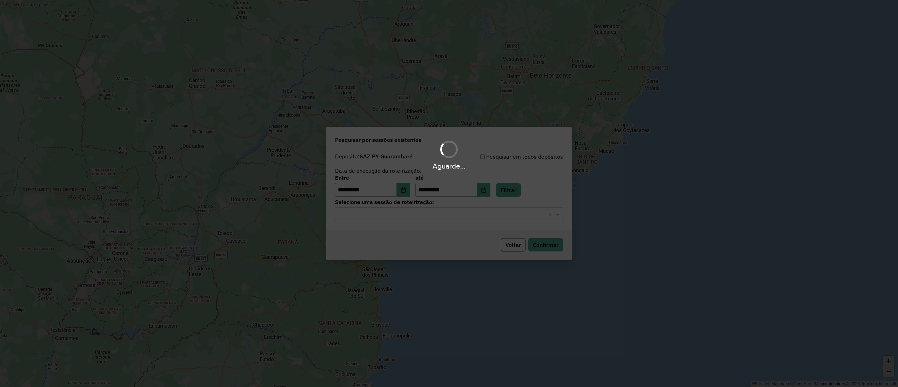
click at [514, 215] on input "text" at bounding box center [442, 214] width 207 height 8
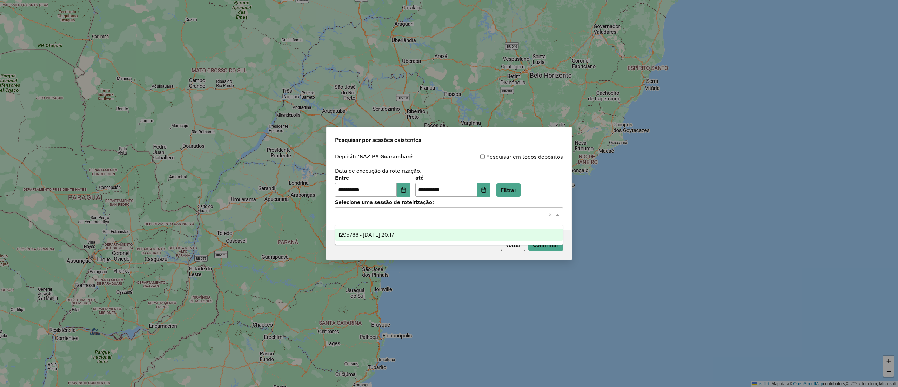
click at [486, 229] on div "1295788 - 16/10/2025 20:17" at bounding box center [448, 235] width 227 height 12
click at [549, 239] on button "Confirmar" at bounding box center [545, 244] width 35 height 13
click at [542, 247] on button "Confirmar" at bounding box center [545, 244] width 35 height 13
click at [512, 250] on button "Voltar" at bounding box center [513, 244] width 25 height 13
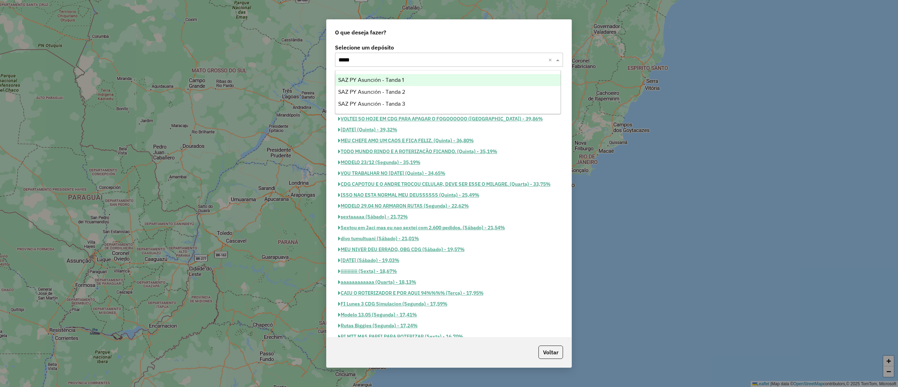
type input "*****"
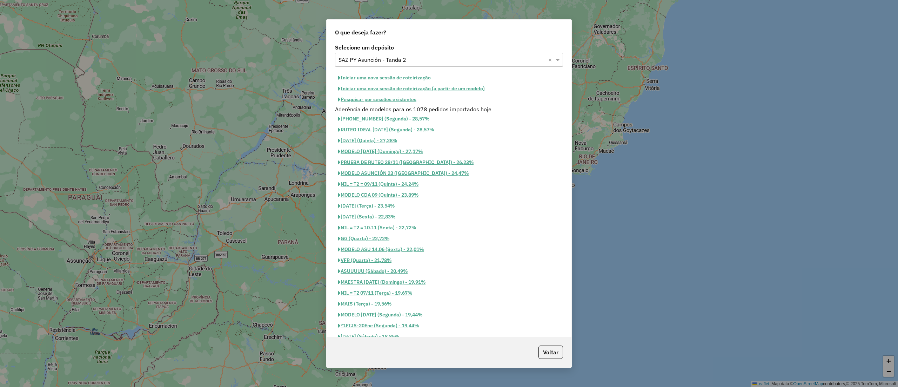
click at [373, 103] on button "Pesquisar por sessões existentes" at bounding box center [377, 99] width 85 height 11
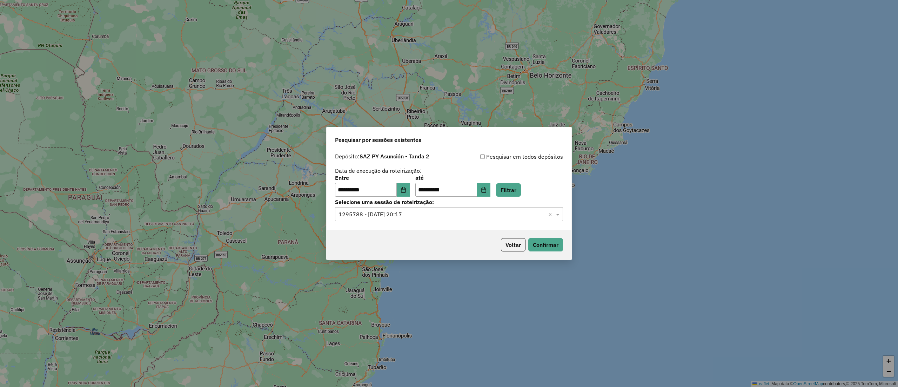
click at [511, 199] on label "Selecione uma sessão de roteirização:" at bounding box center [449, 201] width 228 height 8
click at [514, 194] on button "Filtrar" at bounding box center [508, 189] width 25 height 13
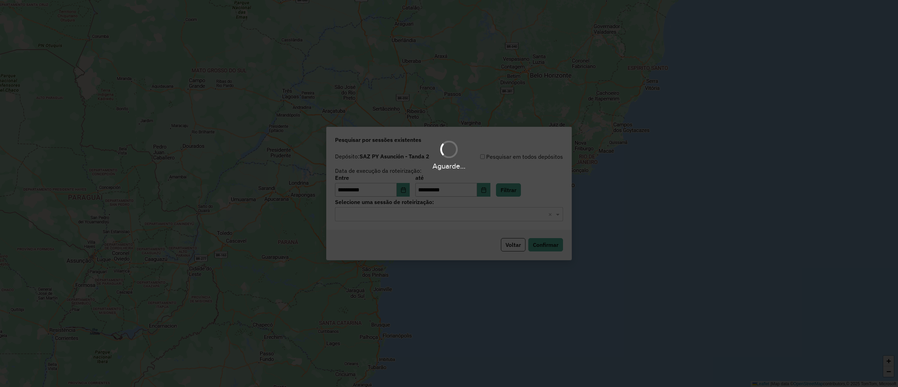
click at [428, 217] on hb-app "**********" at bounding box center [449, 193] width 898 height 387
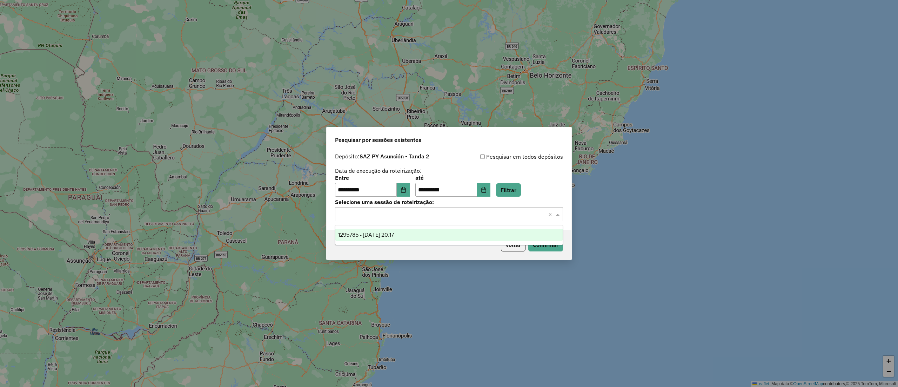
click at [426, 215] on input "text" at bounding box center [442, 214] width 207 height 8
click at [417, 235] on div "1295785 - 16/10/2025 20:17" at bounding box center [448, 235] width 227 height 12
click at [538, 247] on button "Confirmar" at bounding box center [545, 244] width 35 height 13
click at [514, 243] on button "Voltar" at bounding box center [513, 244] width 25 height 13
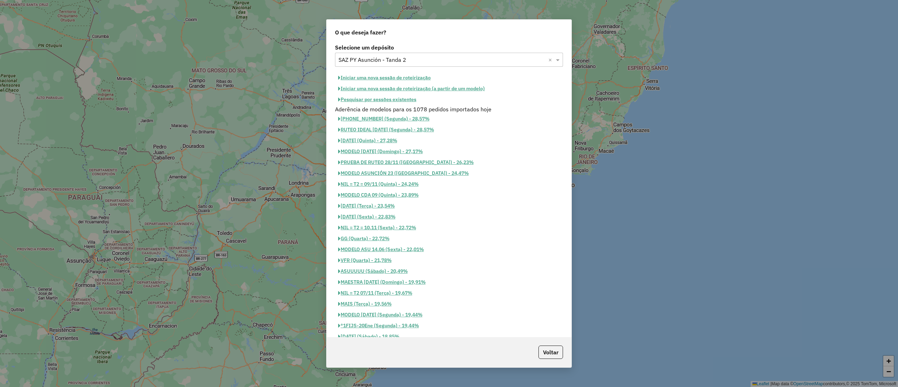
click at [414, 61] on input "text" at bounding box center [442, 60] width 207 height 8
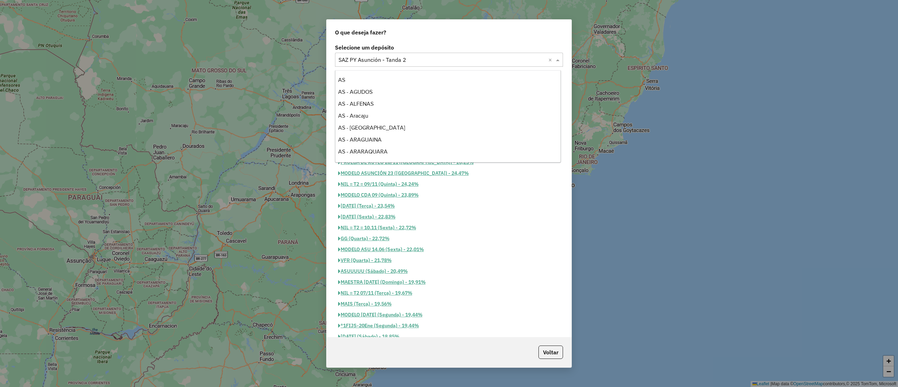
scroll to position [3256, 0]
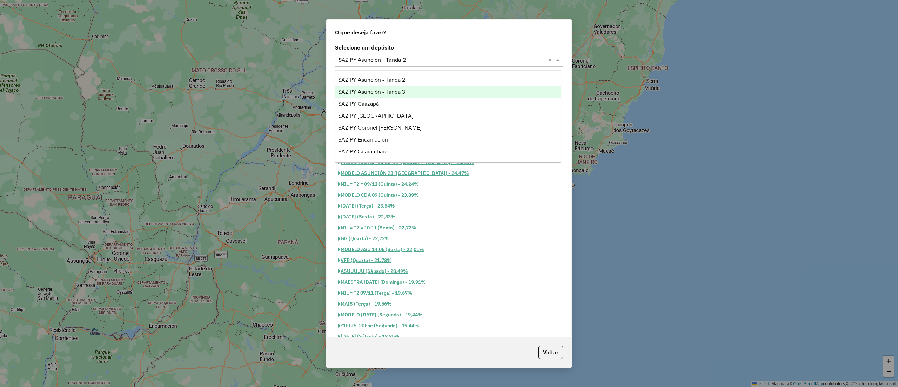
click at [411, 97] on div "SAZ PY Asunción - Tanda 3" at bounding box center [447, 92] width 225 height 12
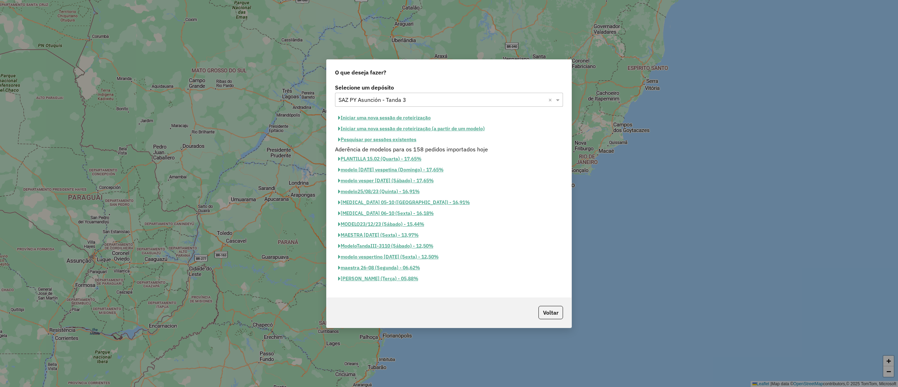
click at [400, 136] on button "Pesquisar por sessões existentes" at bounding box center [377, 139] width 85 height 11
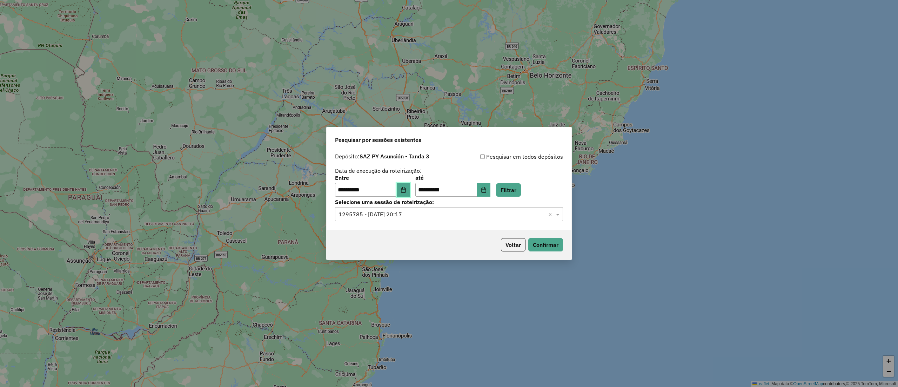
click at [410, 194] on button "Choose Date" at bounding box center [403, 190] width 13 height 14
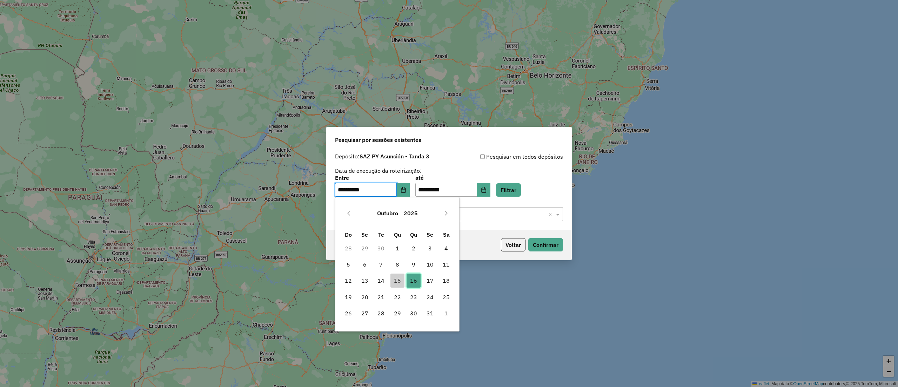
click at [417, 284] on span "16" at bounding box center [414, 280] width 14 height 14
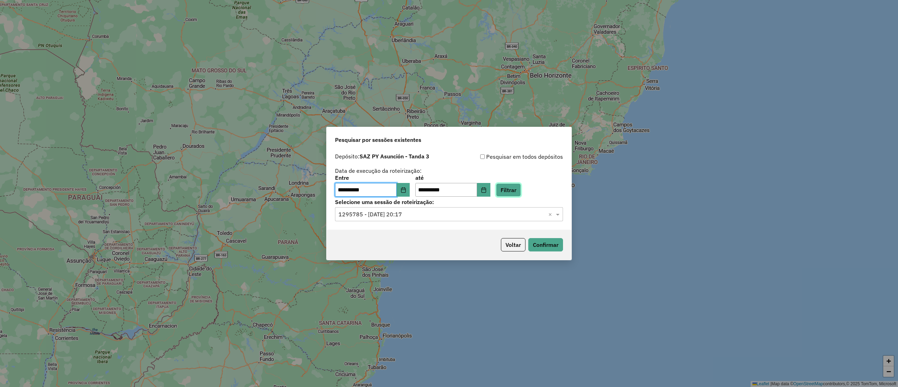
drag, startPoint x: 527, startPoint y: 185, endPoint x: 523, endPoint y: 194, distance: 10.0
click at [521, 185] on button "Filtrar" at bounding box center [508, 189] width 25 height 13
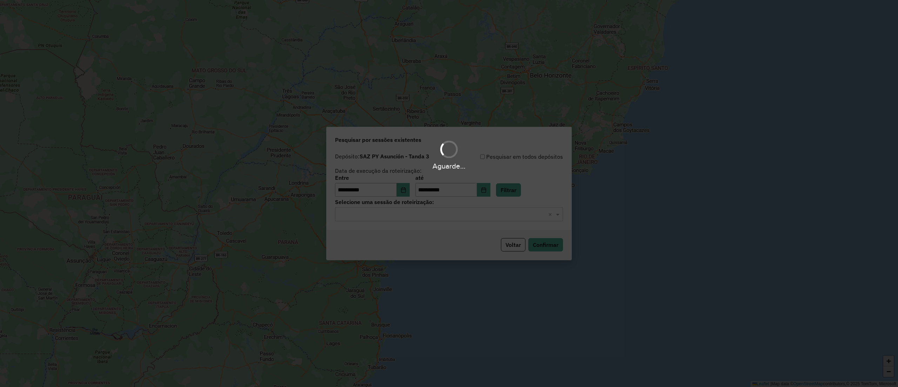
click at [476, 212] on div "Aguarde..." at bounding box center [449, 193] width 898 height 387
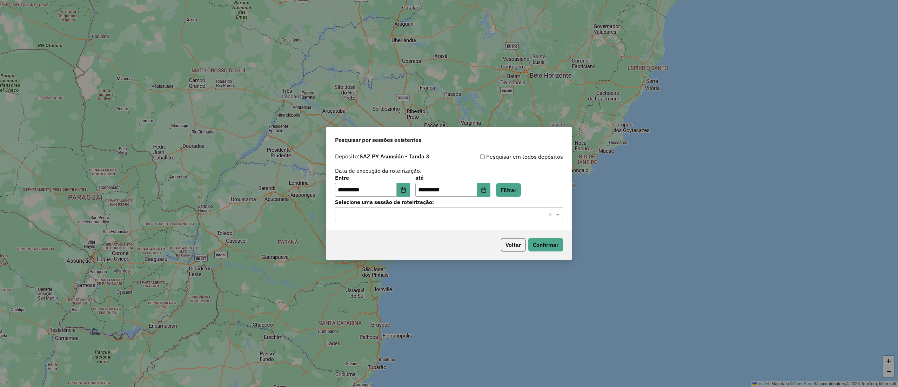
click at [478, 216] on input "text" at bounding box center [442, 214] width 207 height 8
click at [470, 238] on div "1295861 - 16/10/2025 22:02" at bounding box center [448, 235] width 227 height 12
click at [546, 245] on button "Confirmar" at bounding box center [545, 244] width 35 height 13
click at [512, 241] on button "Voltar" at bounding box center [513, 244] width 25 height 13
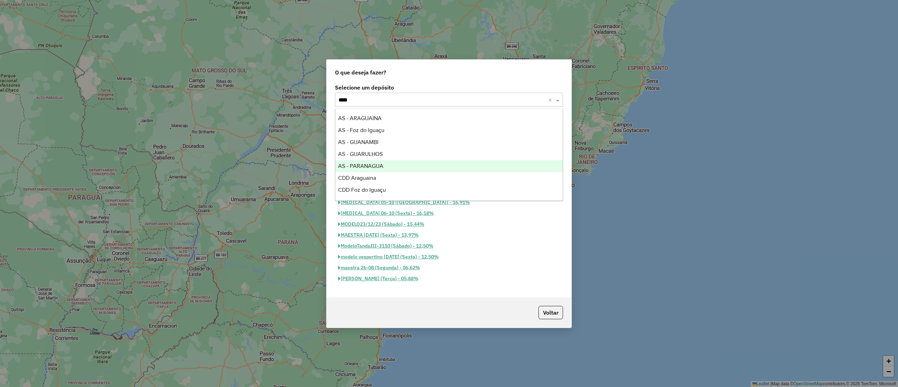
type input "*****"
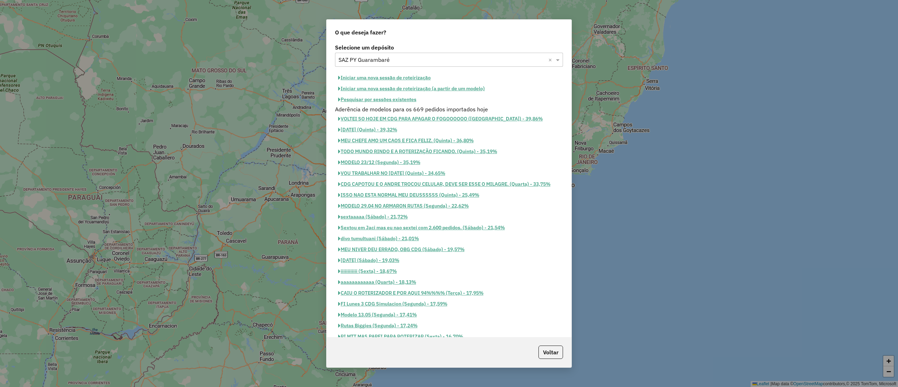
click at [384, 101] on button "Pesquisar por sessões existentes" at bounding box center [377, 99] width 85 height 11
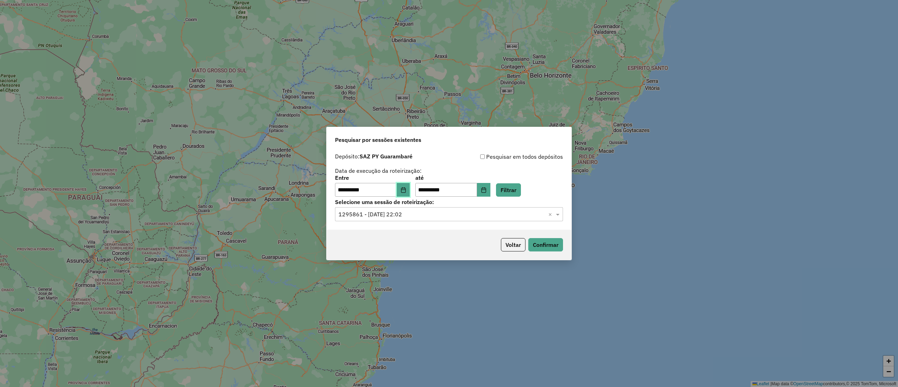
click at [406, 191] on icon "Choose Date" at bounding box center [404, 190] width 6 height 6
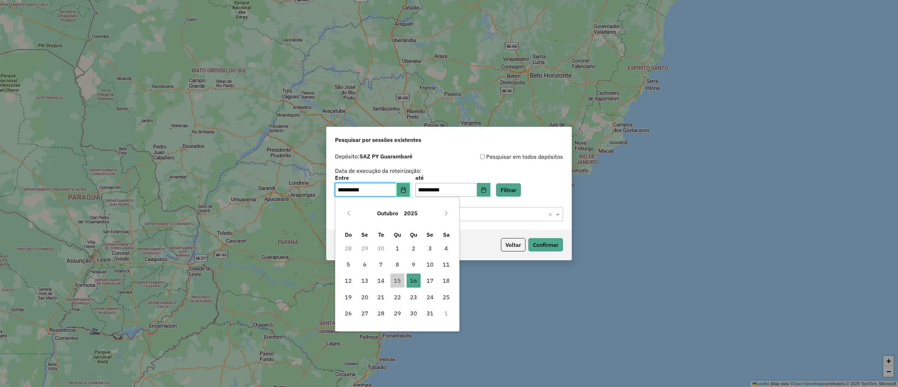
click at [406, 191] on icon "Choose Date" at bounding box center [404, 190] width 6 height 6
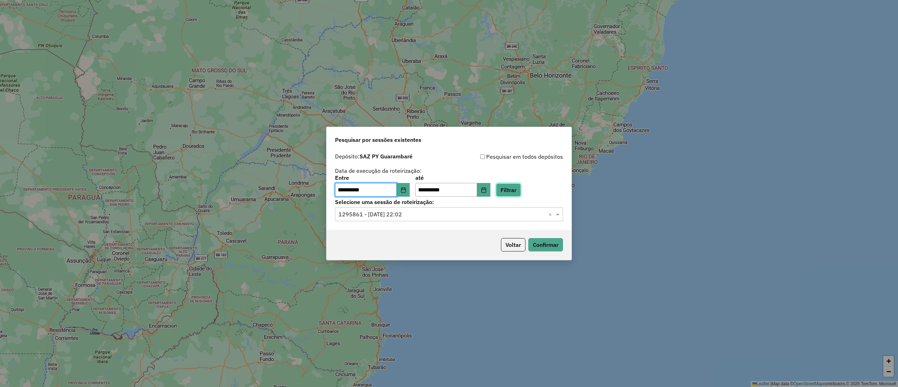
click at [521, 191] on button "Filtrar" at bounding box center [508, 189] width 25 height 13
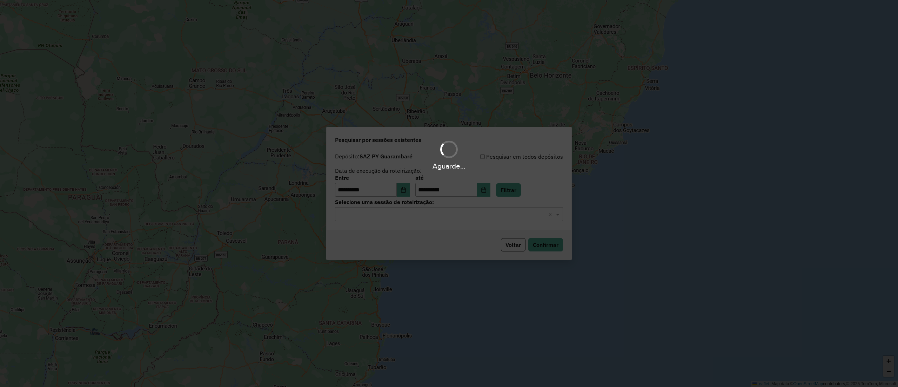
click at [427, 216] on div "Aguarde..." at bounding box center [449, 193] width 898 height 387
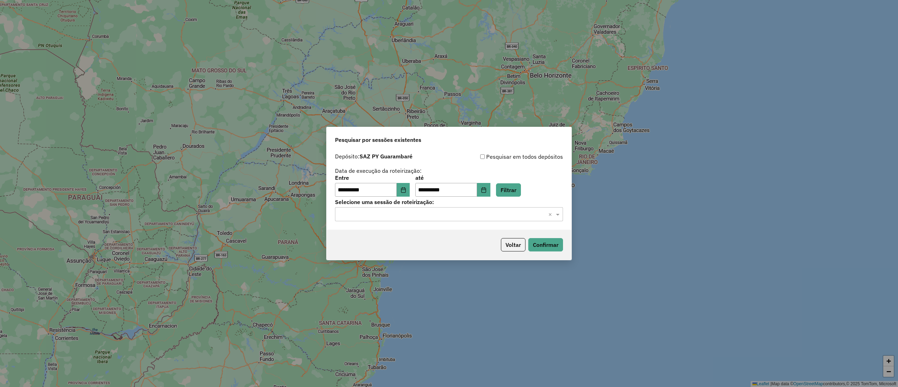
click at [427, 216] on input "text" at bounding box center [442, 214] width 207 height 8
click at [425, 230] on div "1295788 - 16/10/2025 20:17" at bounding box center [448, 235] width 227 height 12
click at [556, 249] on button "Confirmar" at bounding box center [545, 244] width 35 height 13
click at [545, 247] on button "Confirmar" at bounding box center [545, 244] width 35 height 13
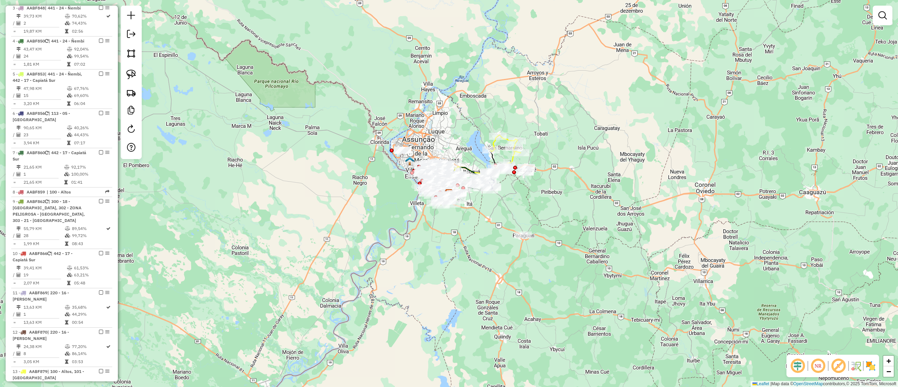
scroll to position [70, 0]
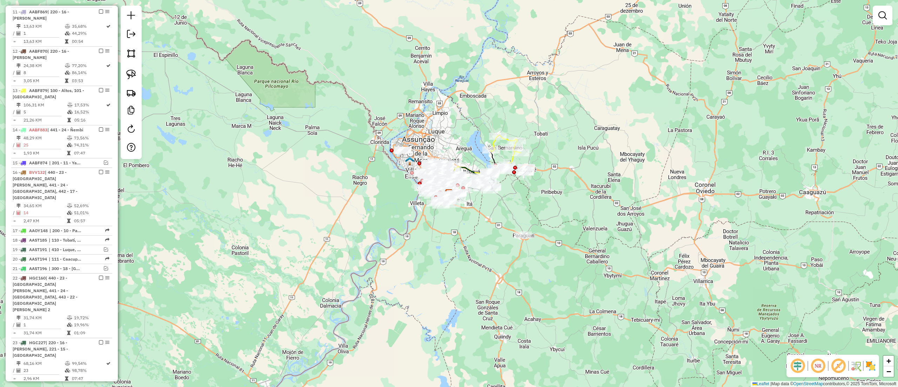
scroll to position [912, 0]
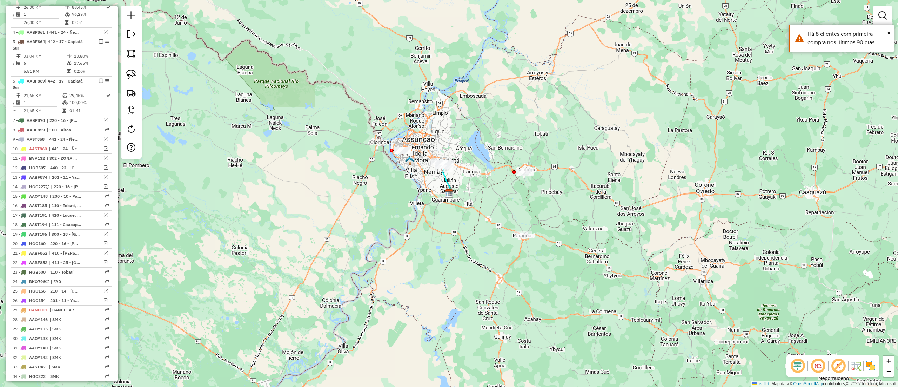
scroll to position [140, 0]
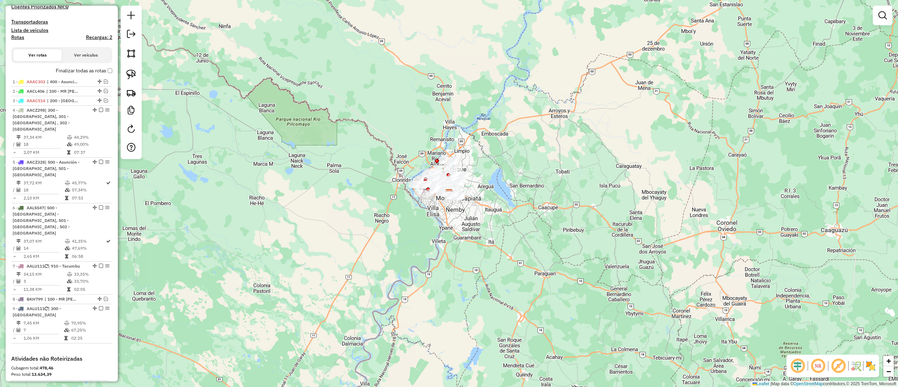
scroll to position [287, 0]
